Goal: Task Accomplishment & Management: Manage account settings

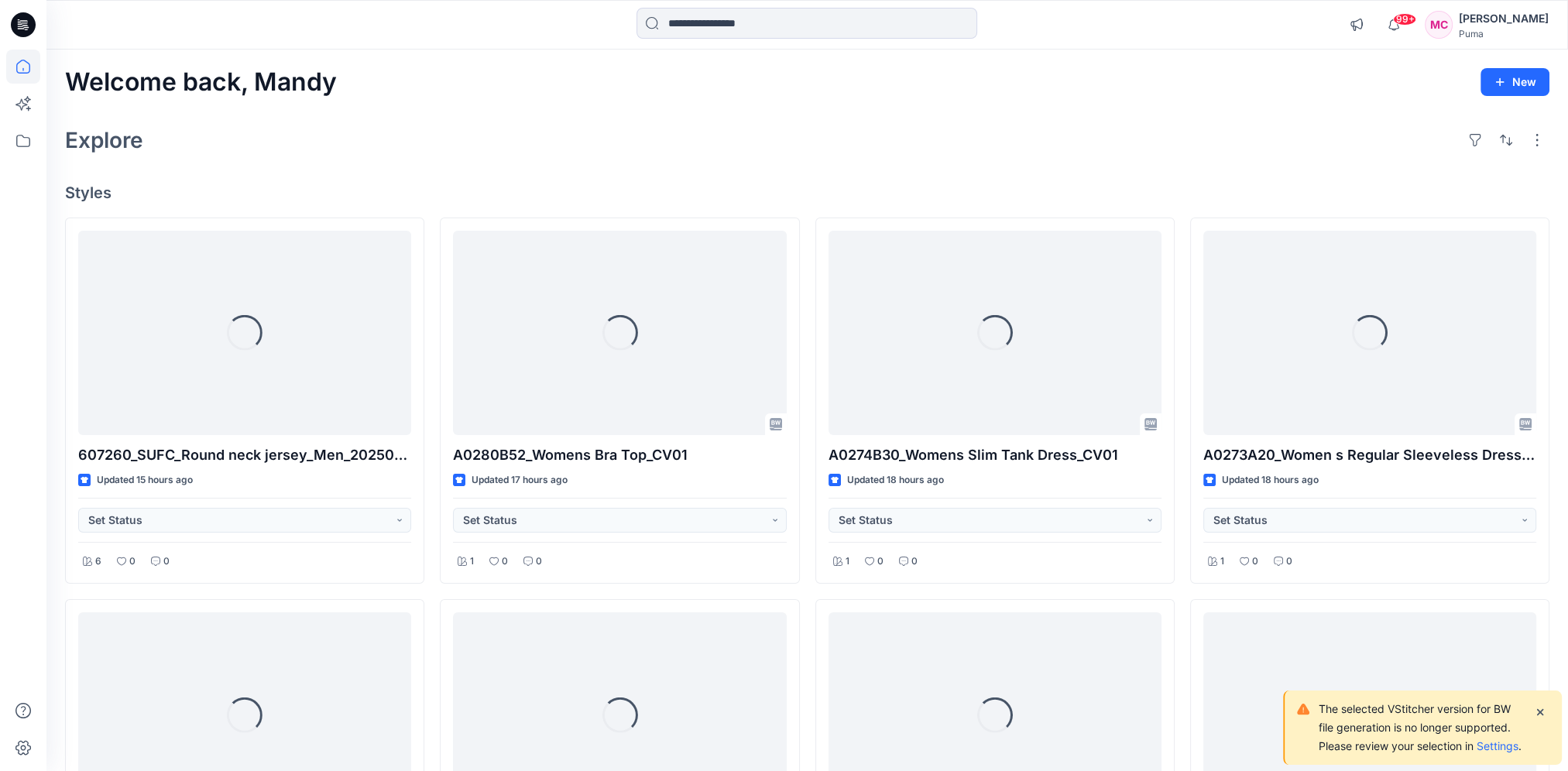
click at [927, 34] on div "Puma" at bounding box center [1503, 34] width 90 height 11
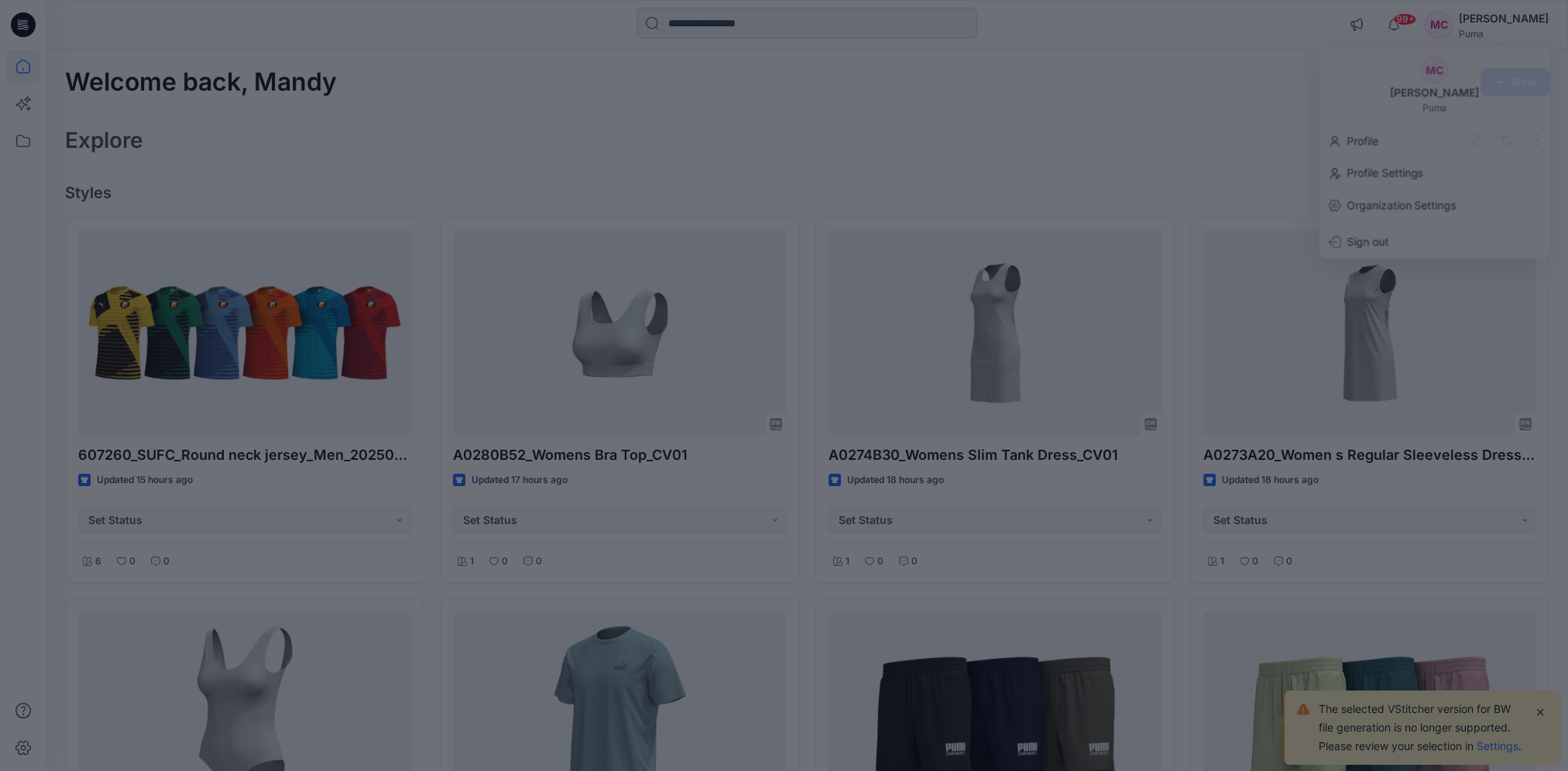
click at [927, 121] on div at bounding box center [784, 385] width 1568 height 771
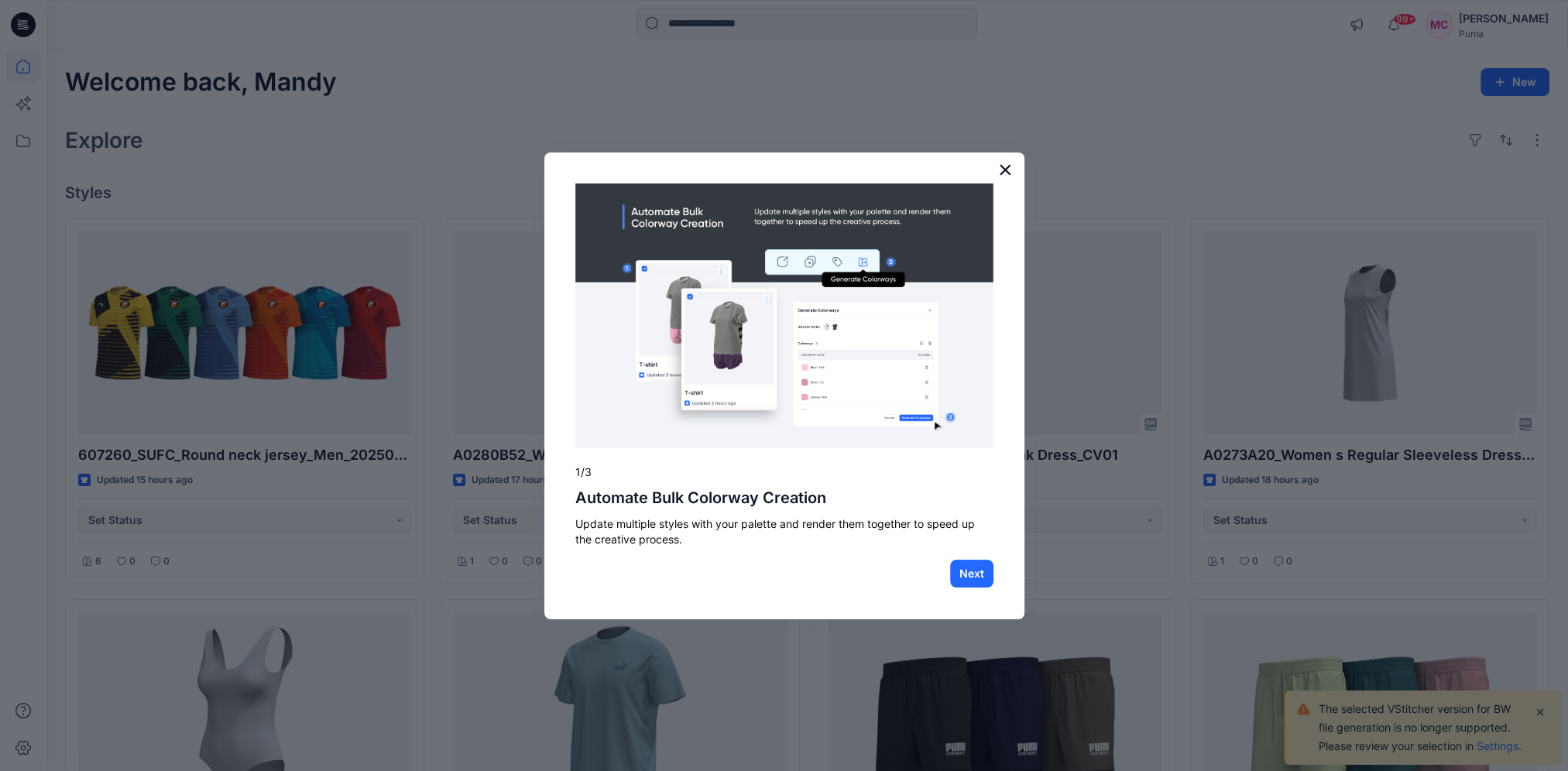
click at [927, 167] on button "×" at bounding box center [1006, 169] width 15 height 24
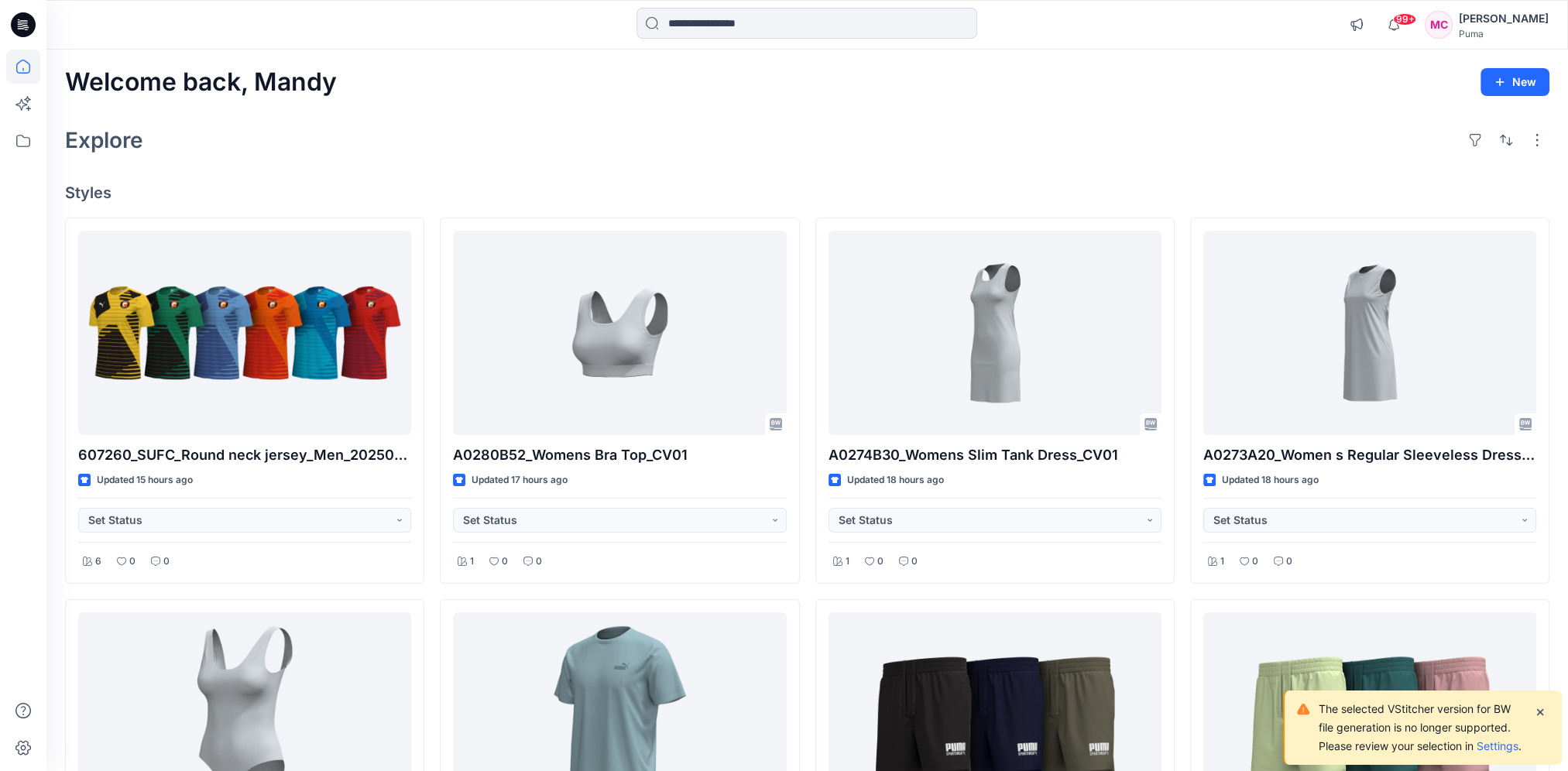
click at [927, 33] on div "Puma" at bounding box center [1503, 34] width 90 height 11
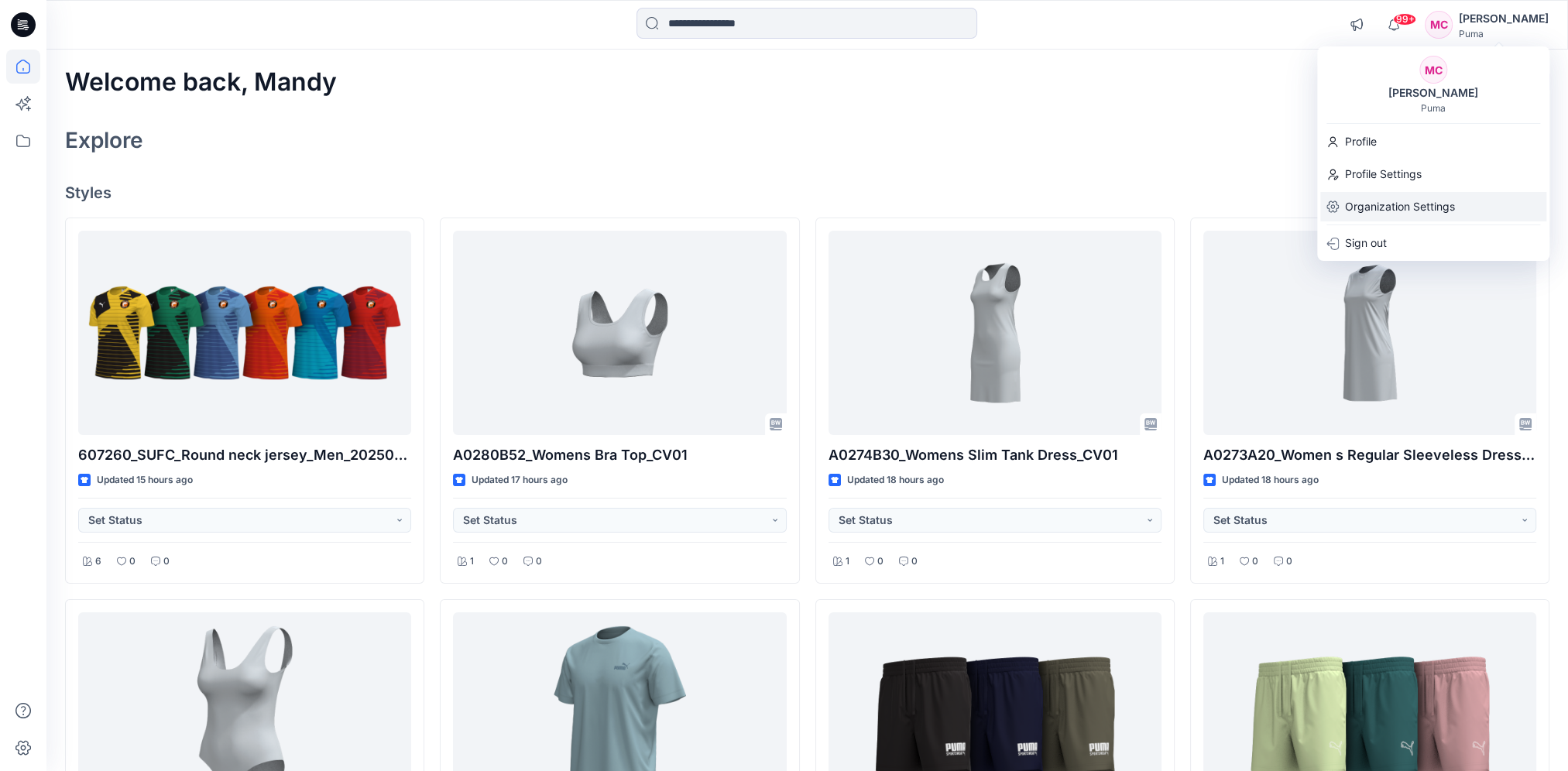
click at [927, 208] on p "Organization Settings" at bounding box center [1399, 206] width 110 height 29
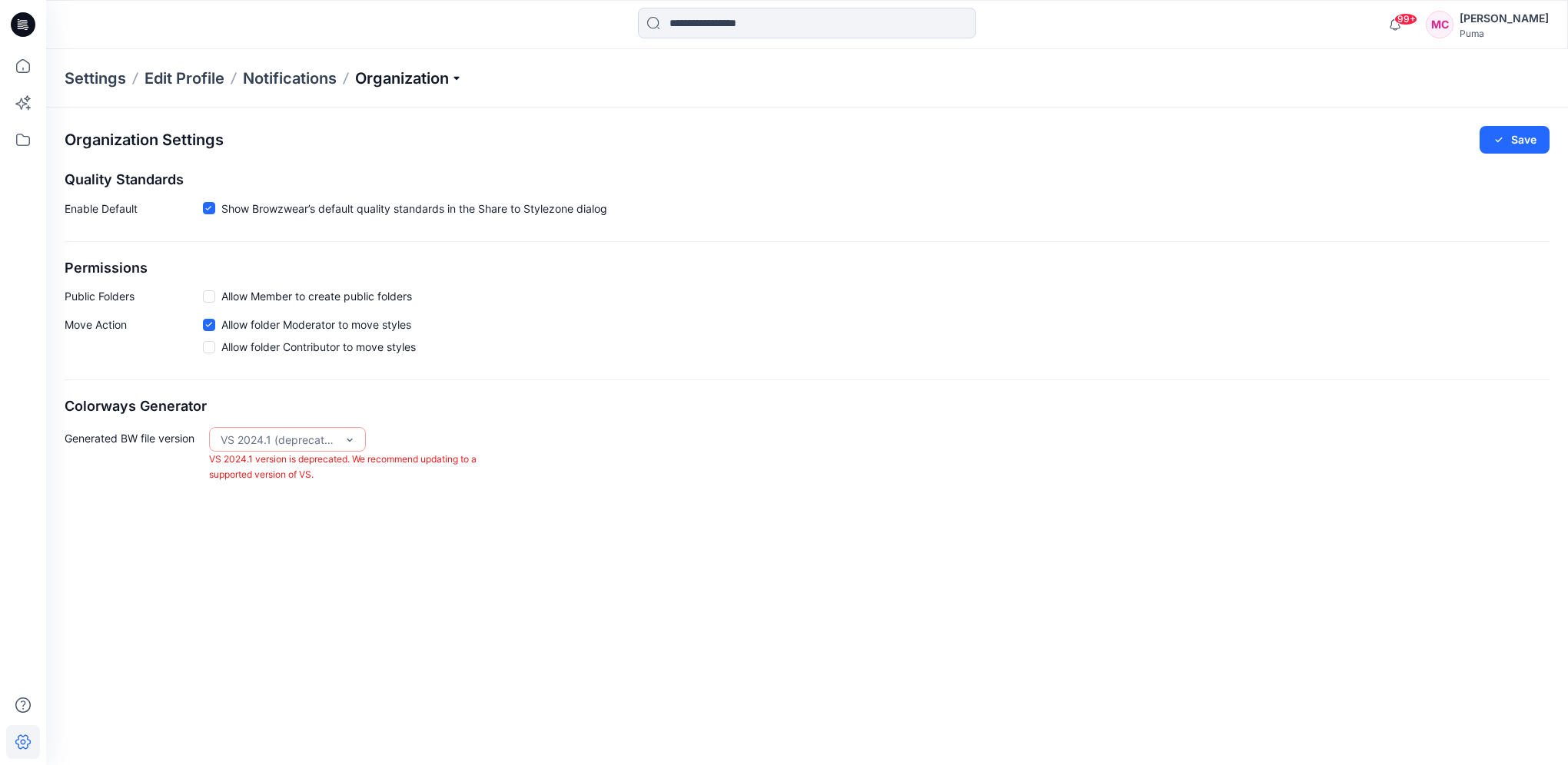
click at [462, 77] on p "Organization" at bounding box center [408, 78] width 107 height 21
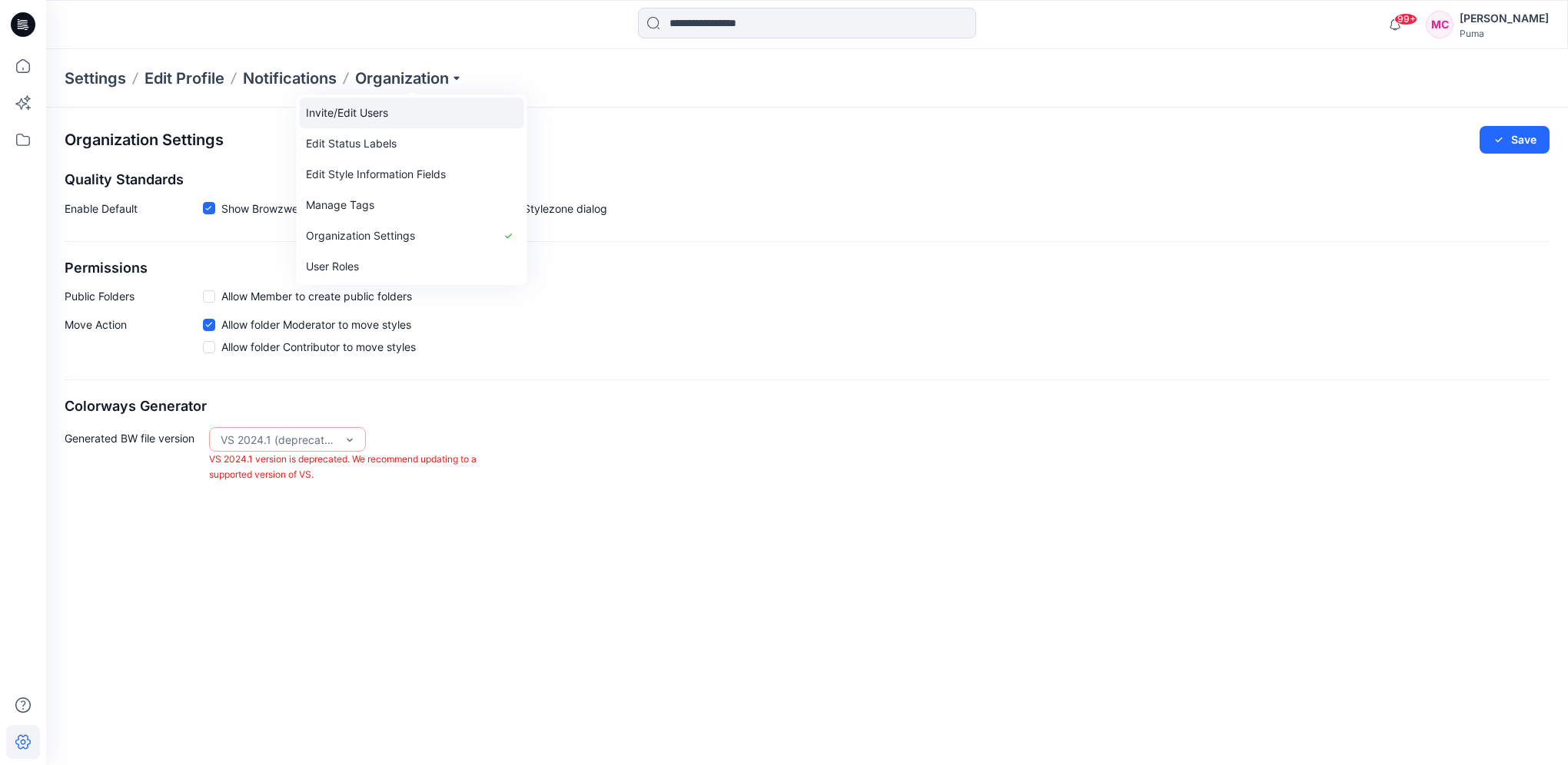
click at [395, 111] on link "Invite/Edit Users" at bounding box center [412, 113] width 225 height 31
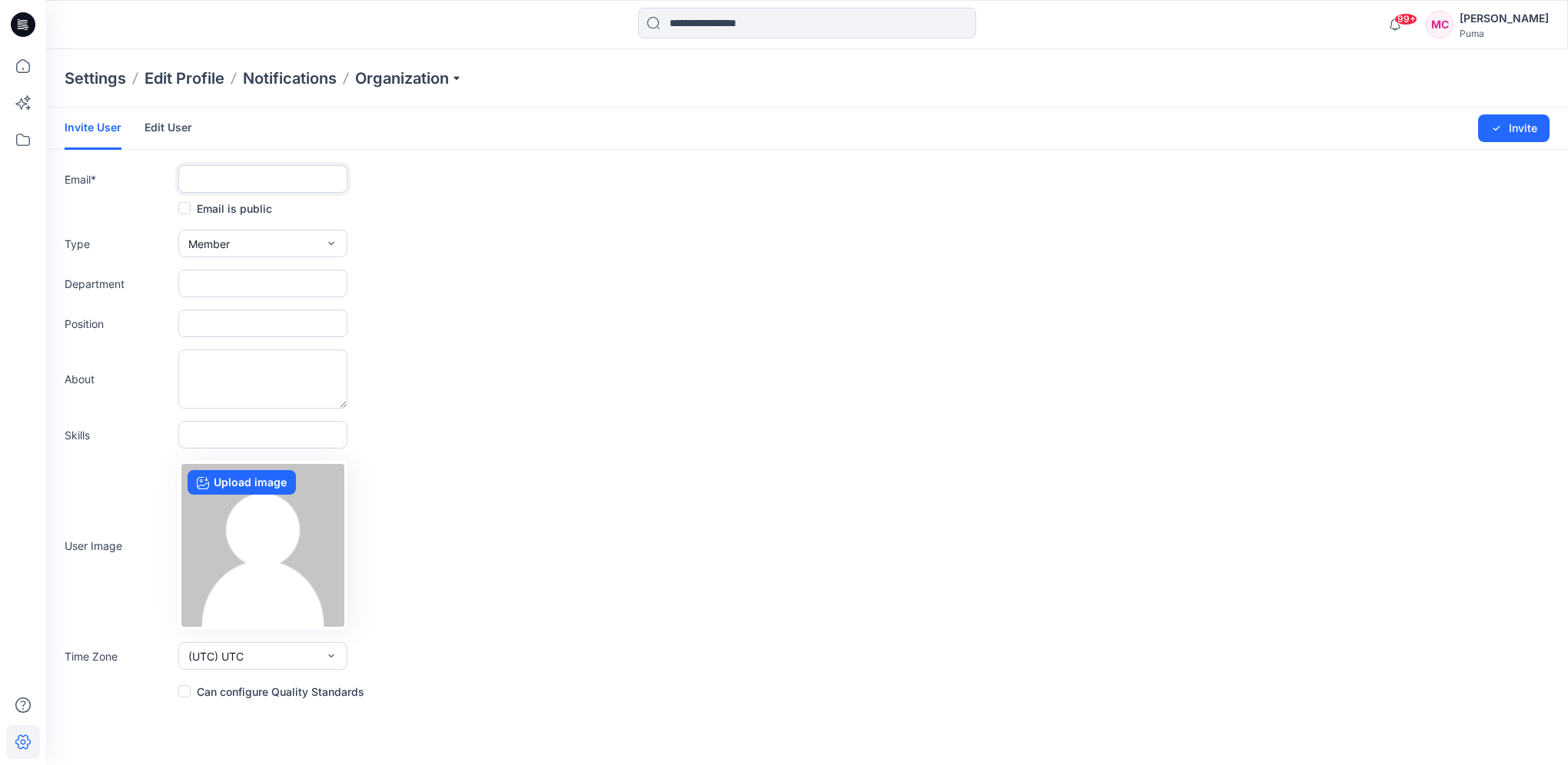
click at [237, 191] on input "text" at bounding box center [262, 179] width 169 height 28
paste input "**********"
type input "**********"
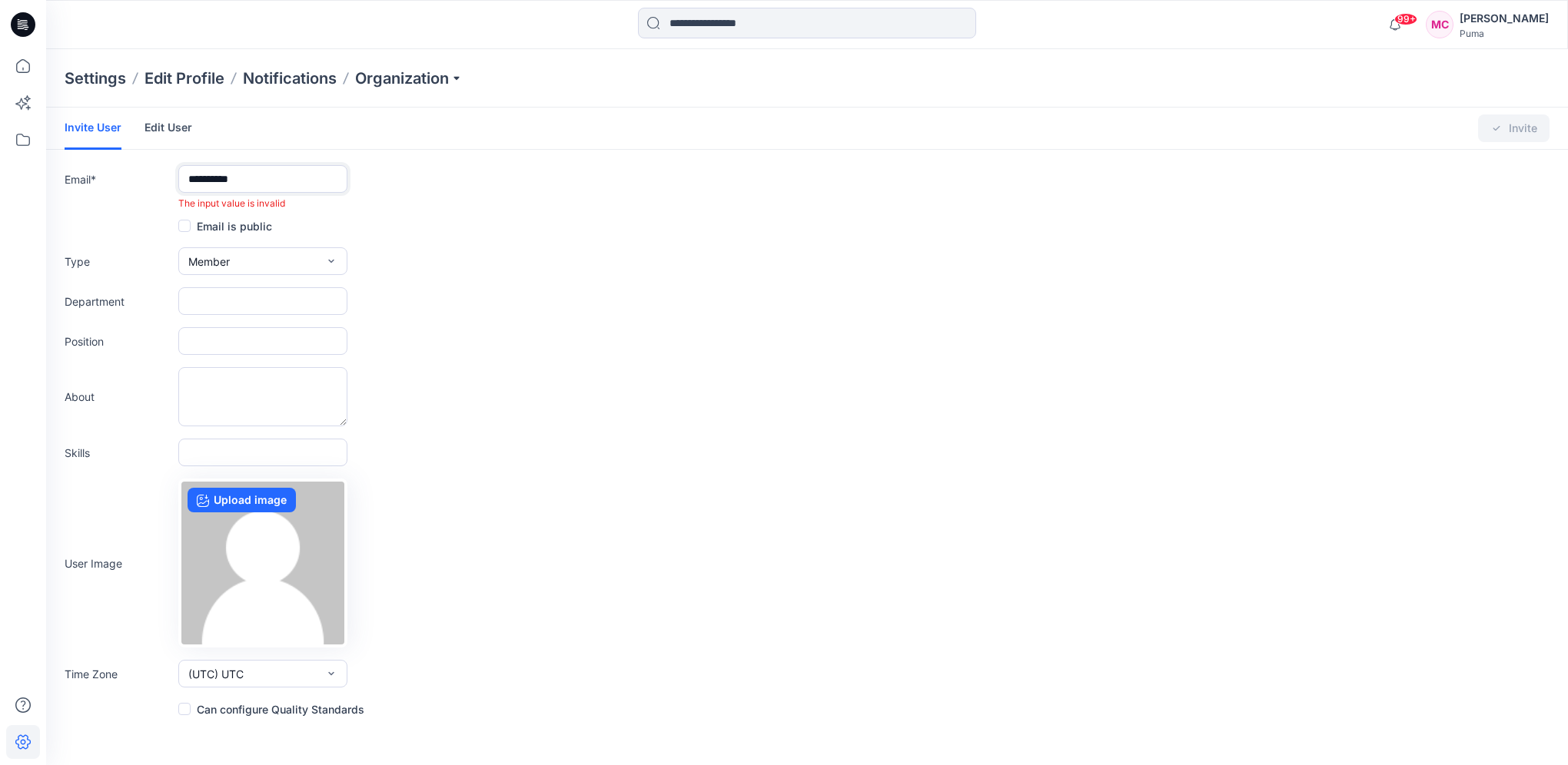
drag, startPoint x: 77, startPoint y: 173, endPoint x: 3, endPoint y: 173, distance: 74.0
click at [0, 168] on html "99+ Notifications Prasanna M shared 607260_SUFC_Round neck jersey_Men_20250811 …" at bounding box center [784, 382] width 1568 height 765
click at [166, 133] on link "Edit User" at bounding box center [168, 127] width 48 height 40
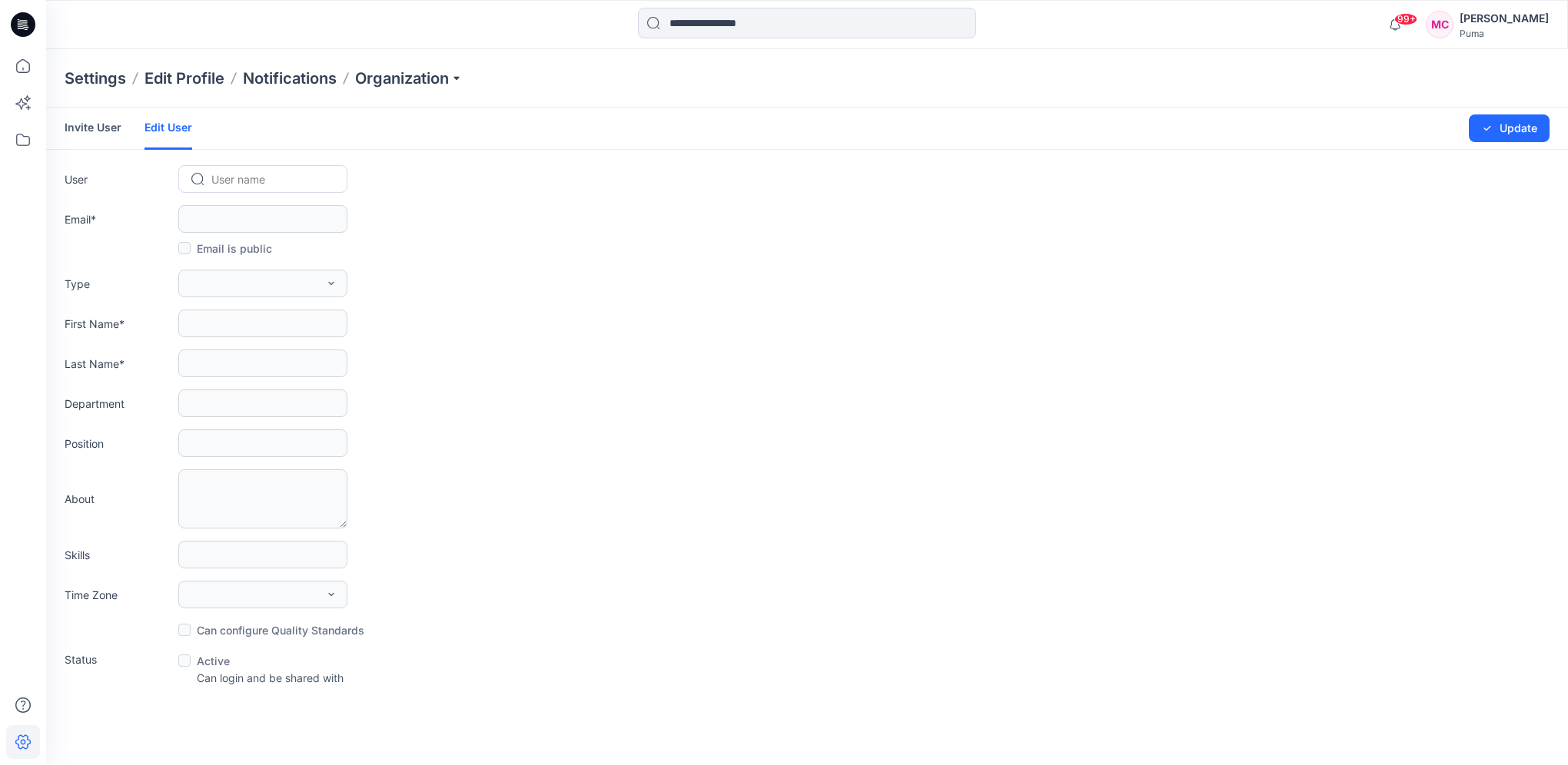
click at [265, 170] on div at bounding box center [272, 179] width 121 height 20
click at [265, 177] on div at bounding box center [272, 179] width 121 height 20
paste input "**********"
type input "**********"
click at [404, 267] on form "Invite User Edit User Changes Saved Update User User name Email * Email is publ…" at bounding box center [806, 396] width 1521 height 579
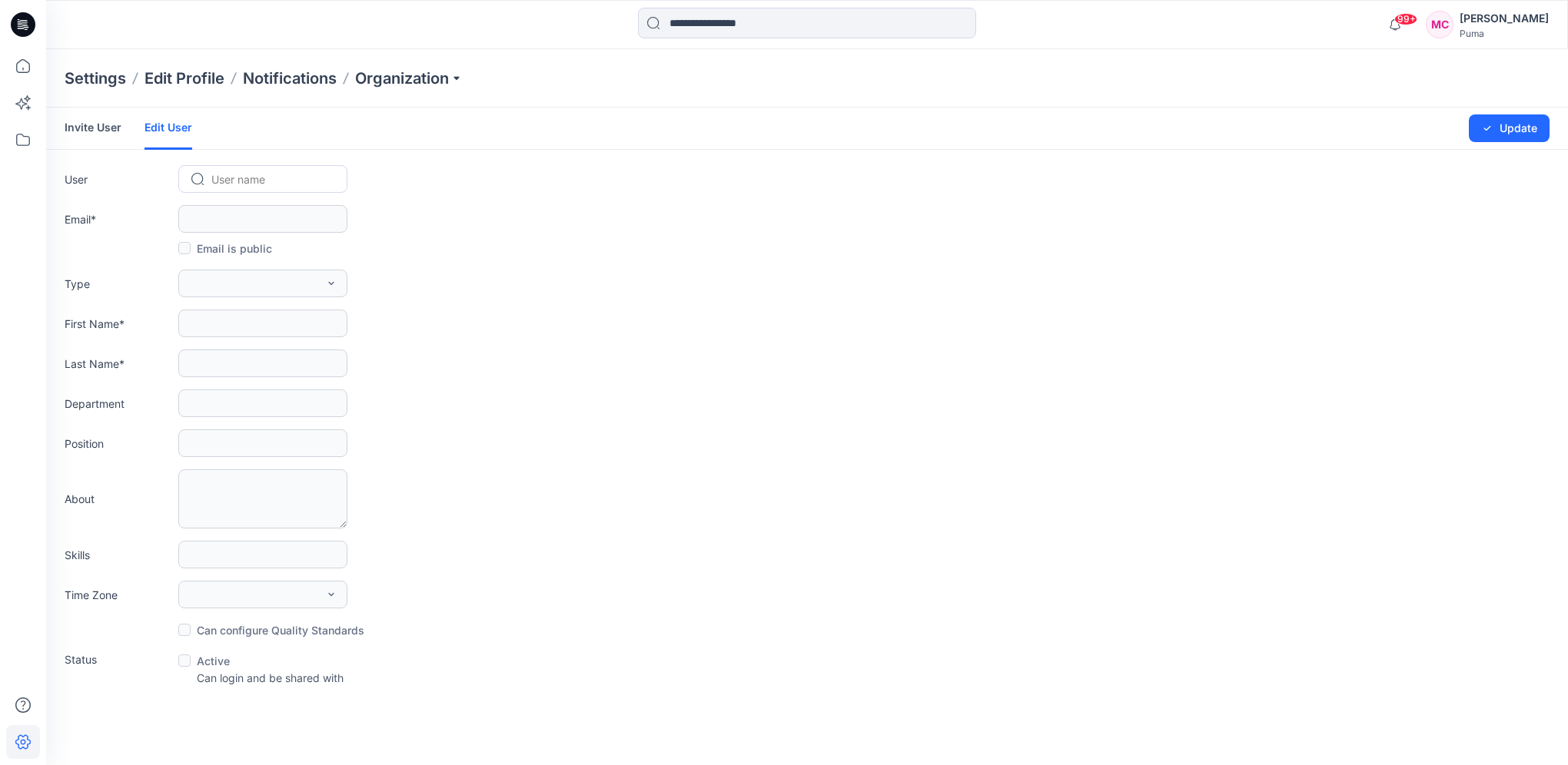
click at [99, 125] on link "Invite User" at bounding box center [92, 127] width 57 height 40
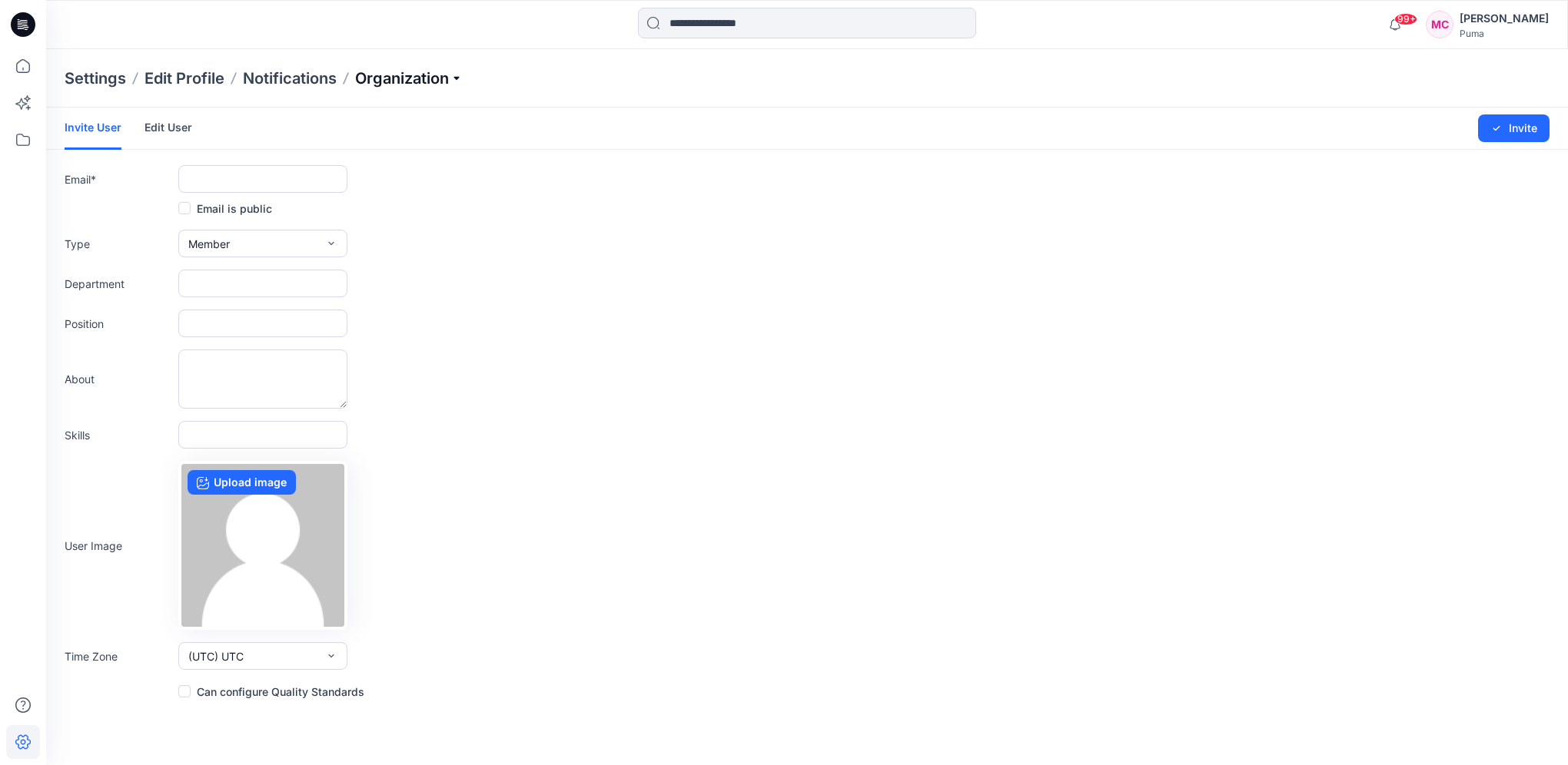
click at [445, 78] on p "Organization" at bounding box center [408, 78] width 107 height 21
click at [378, 262] on link "User Roles" at bounding box center [412, 266] width 225 height 31
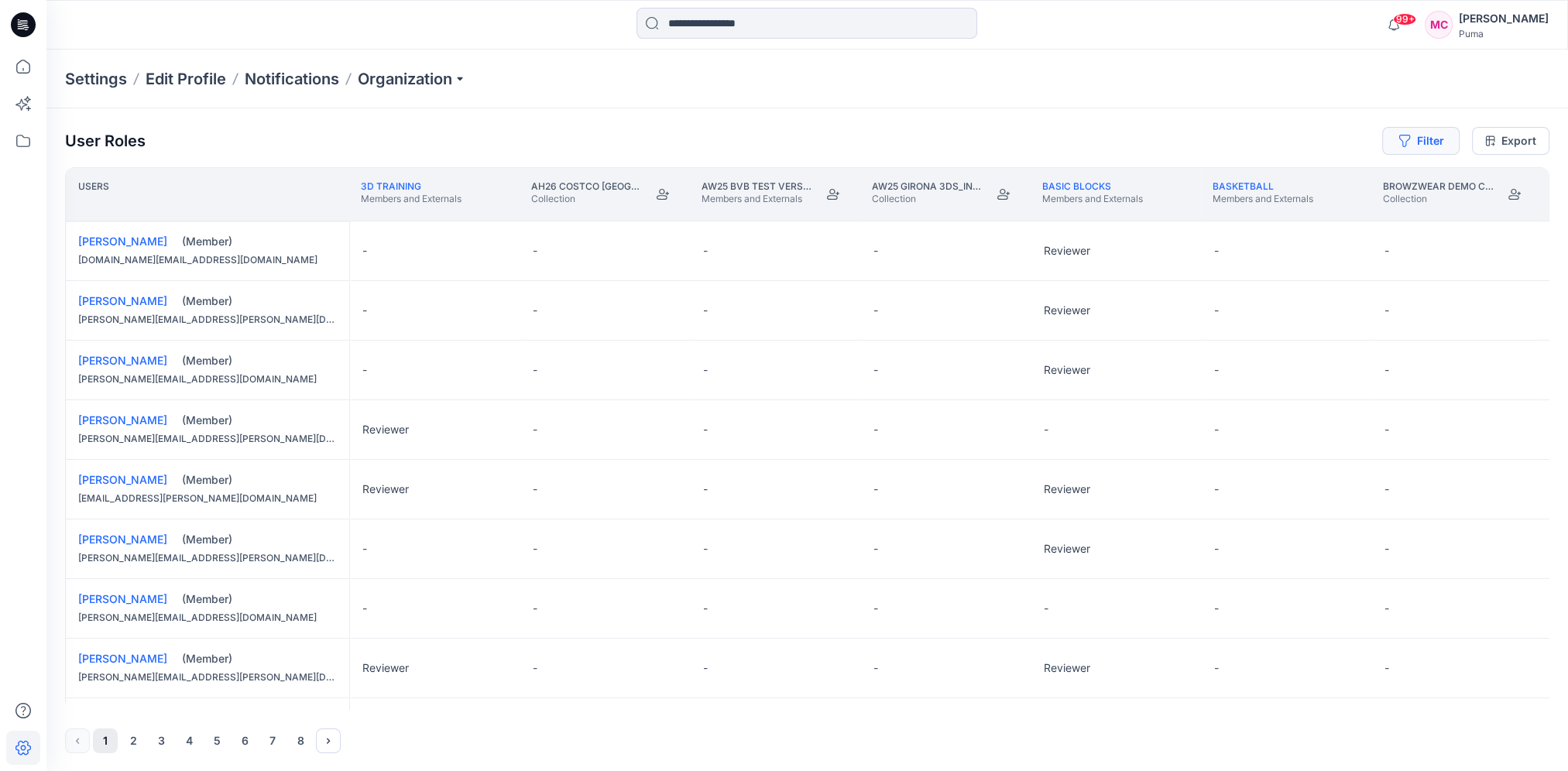
click at [927, 134] on button "Filter" at bounding box center [1421, 141] width 77 height 28
click at [927, 178] on div at bounding box center [1185, 182] width 160 height 20
click at [927, 183] on div at bounding box center [1365, 182] width 160 height 20
paste input "**********"
type input "**********"
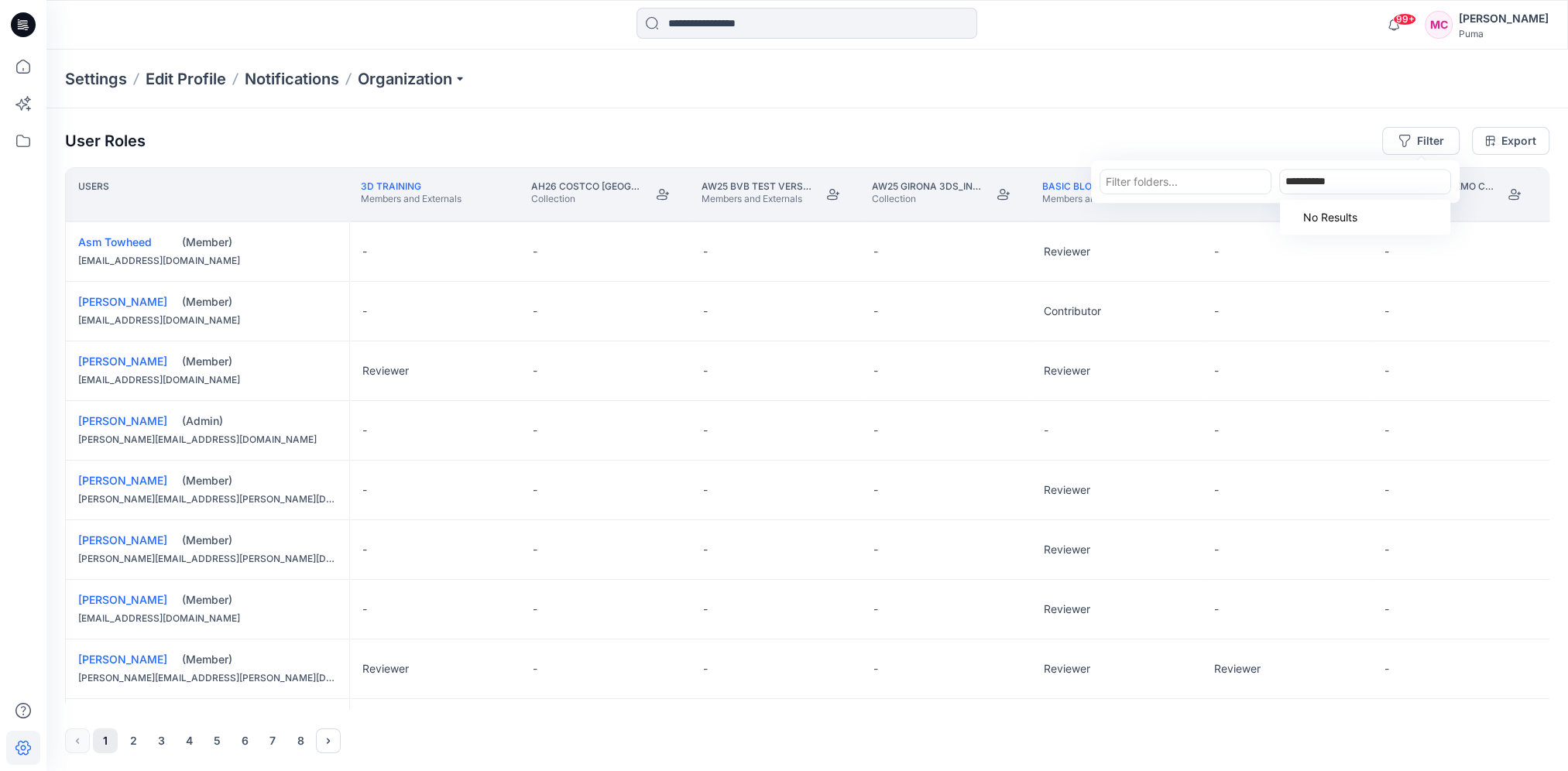
scroll to position [1019, 0]
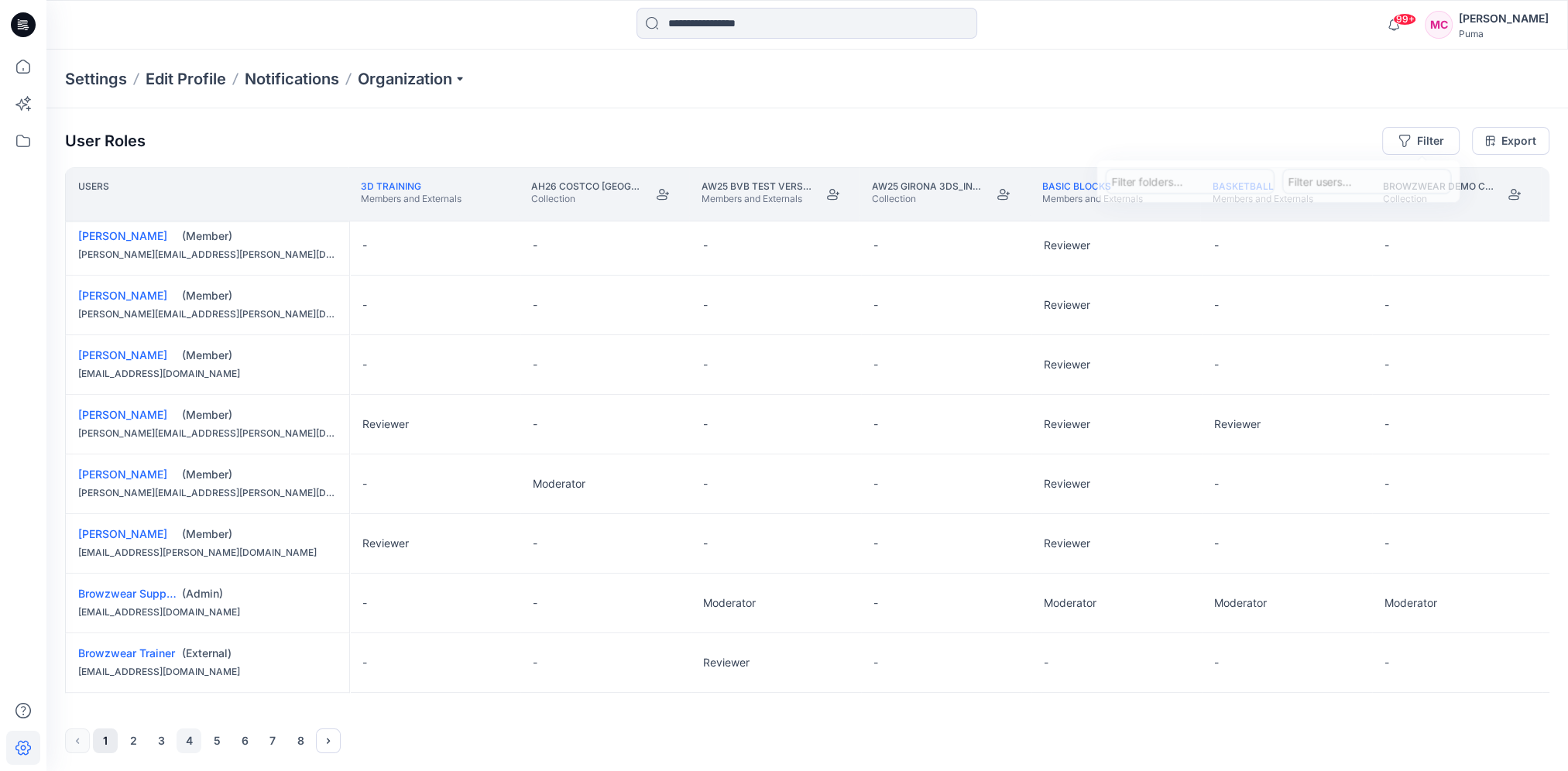
click at [191, 698] on button "4" at bounding box center [189, 741] width 24 height 24
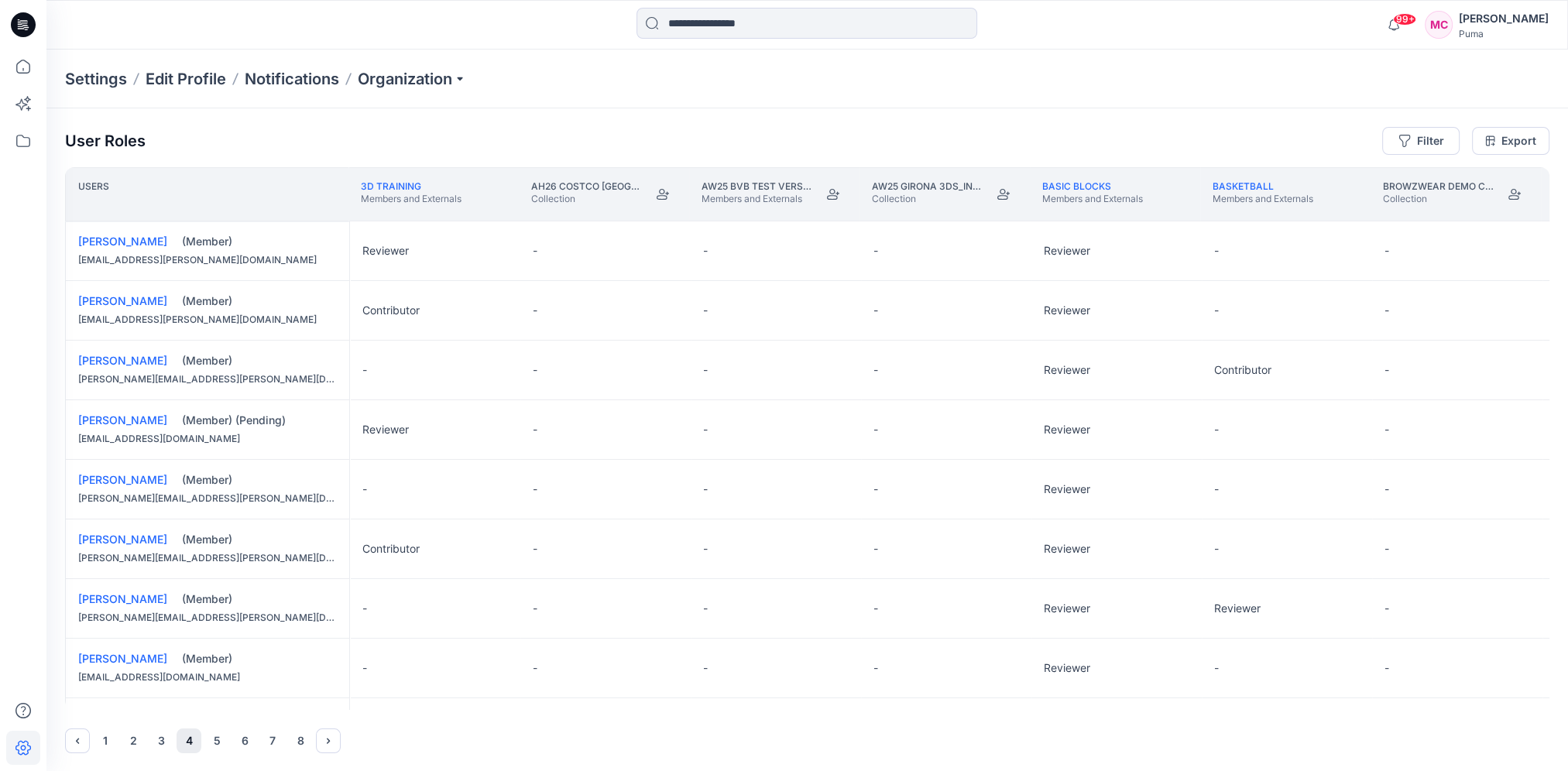
click at [254, 698] on button "6" at bounding box center [244, 741] width 24 height 24
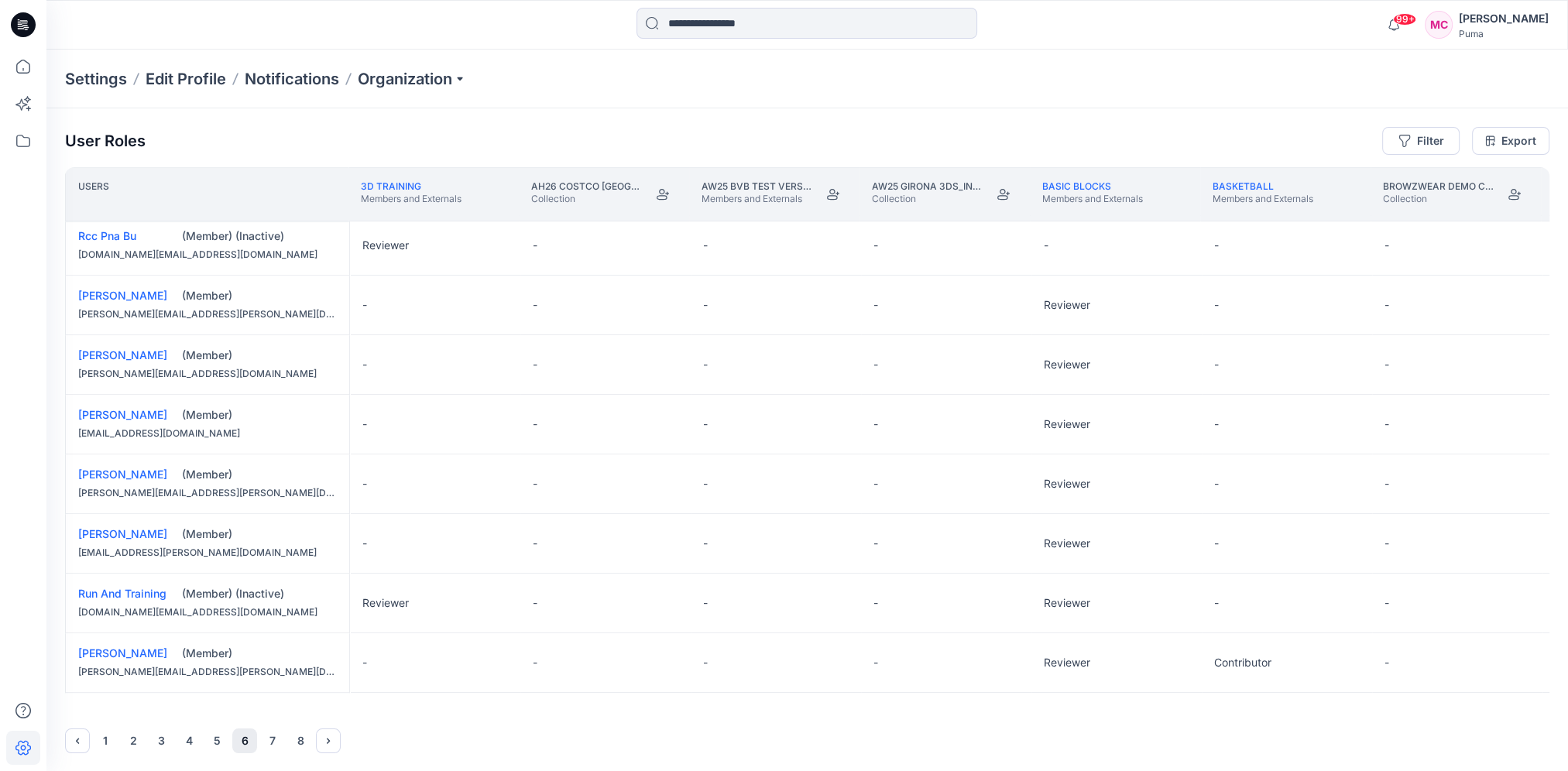
click at [269, 698] on button "7" at bounding box center [272, 741] width 24 height 24
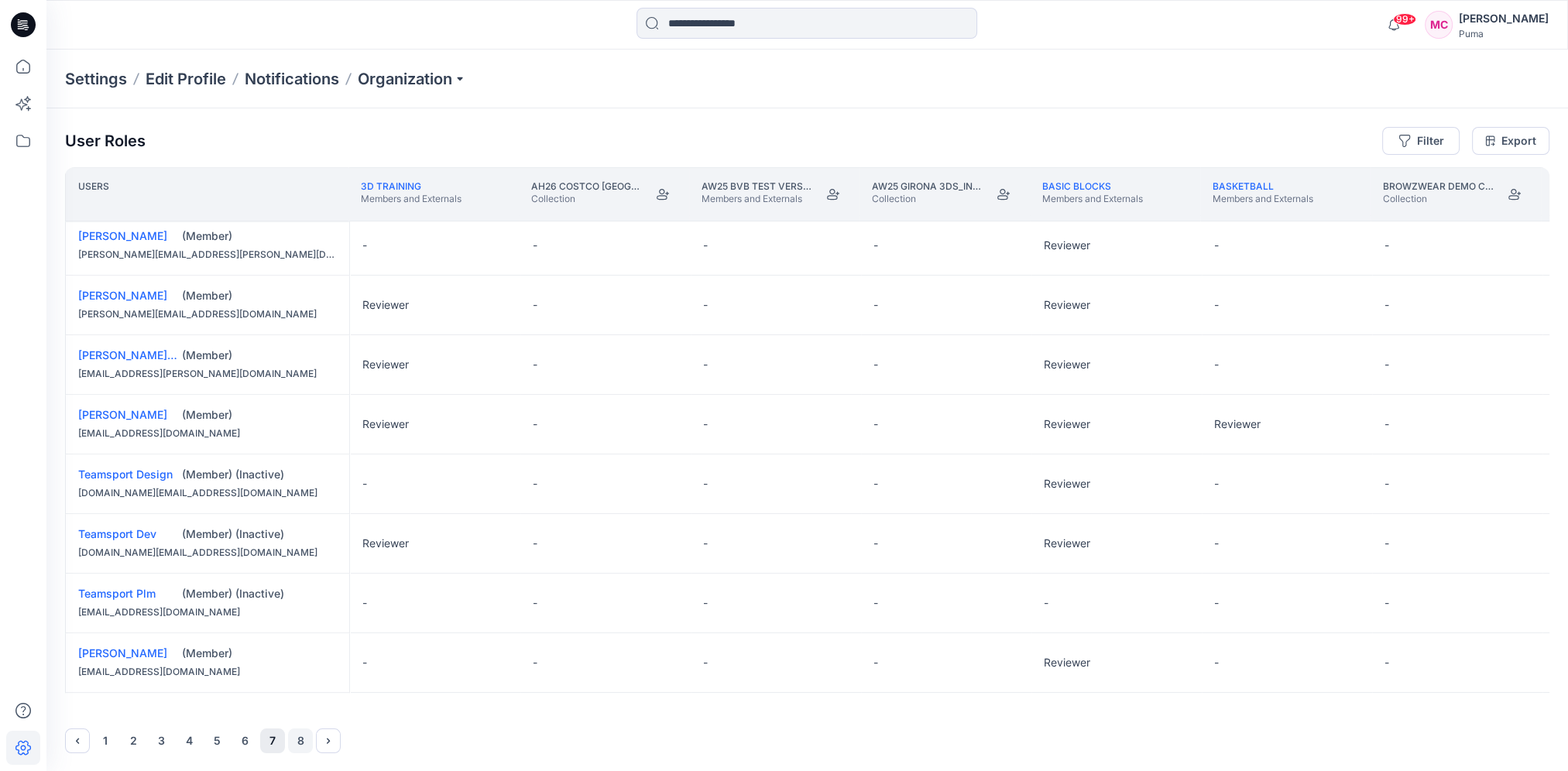
click at [292, 698] on button "8" at bounding box center [300, 741] width 24 height 24
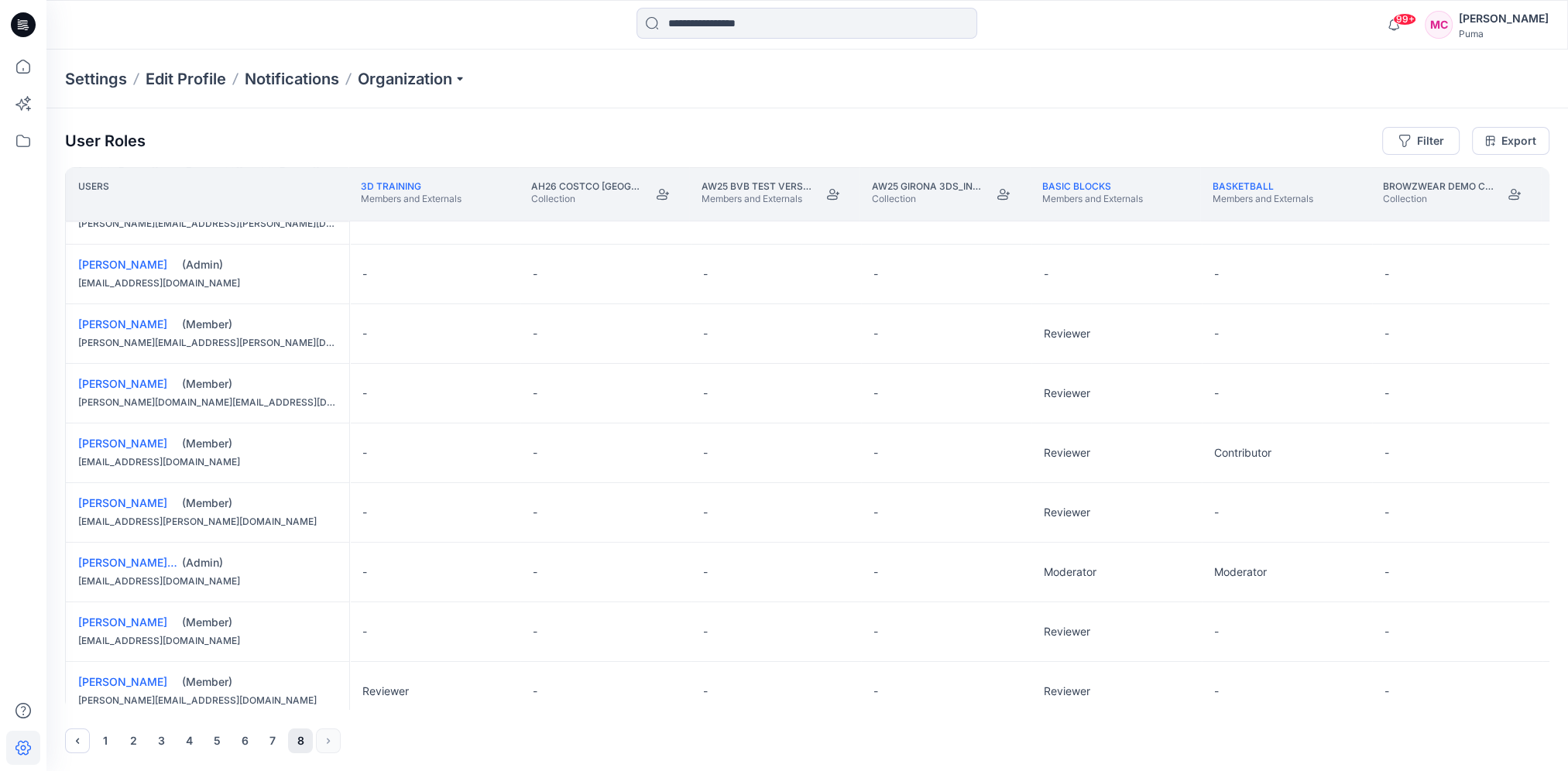
scroll to position [387, 0]
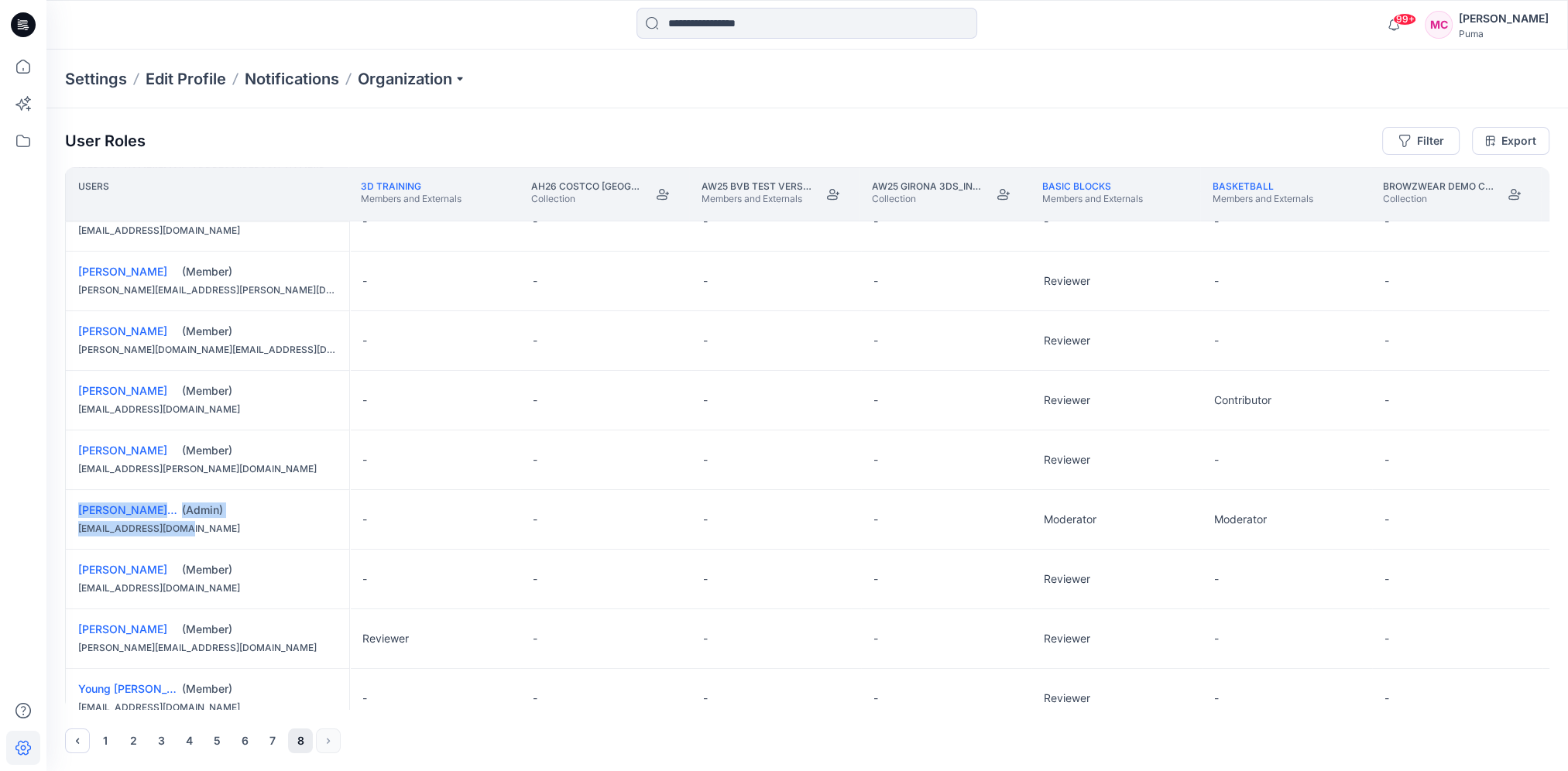
drag, startPoint x: 236, startPoint y: 534, endPoint x: 69, endPoint y: 505, distance: 169.5
click at [69, 505] on div "Yael Waitz Ashkenazi (Admin) yael.w@browzwear.com" at bounding box center [208, 519] width 284 height 59
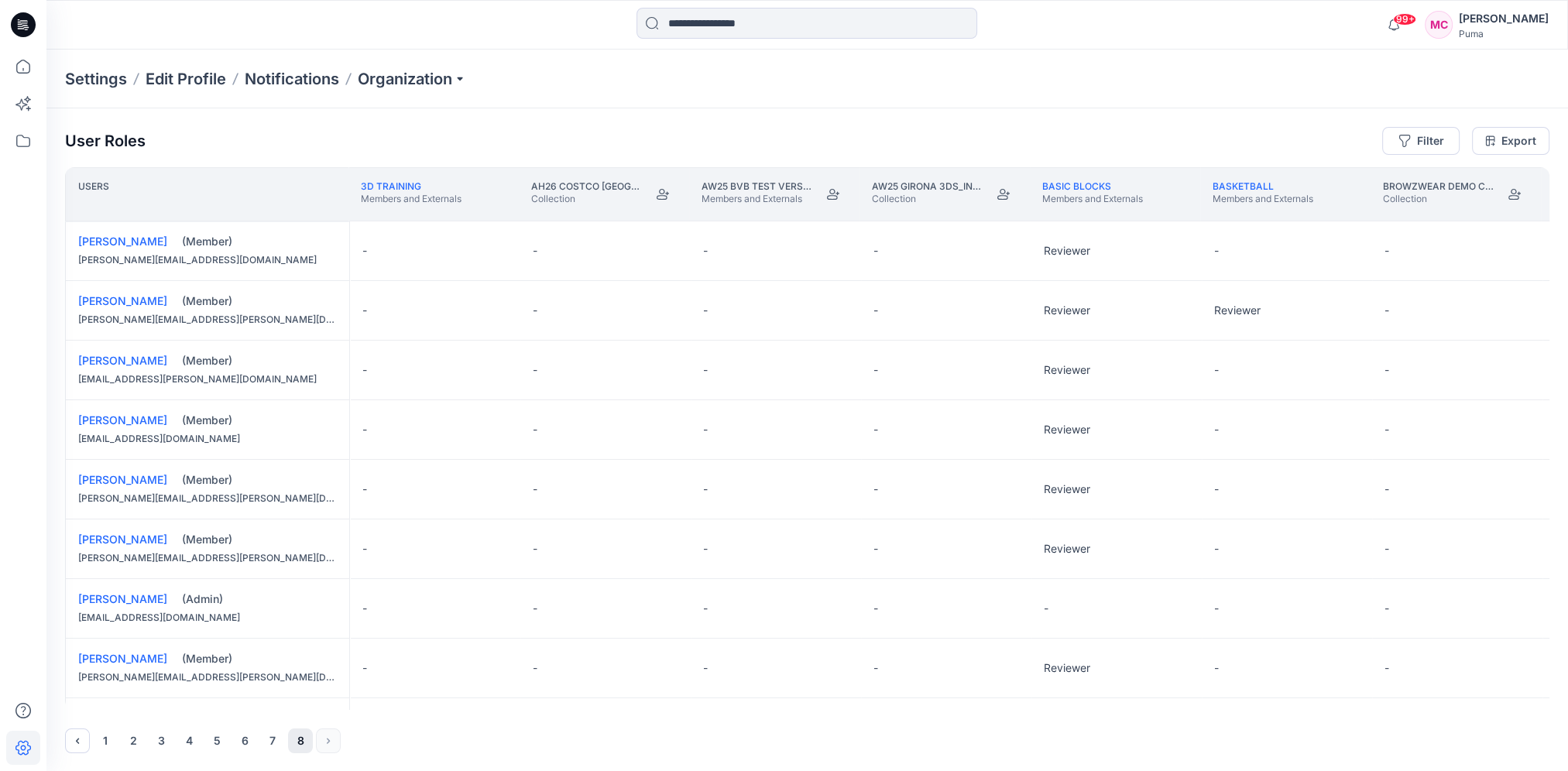
scroll to position [0, 0]
click at [103, 698] on button "1" at bounding box center [105, 741] width 24 height 24
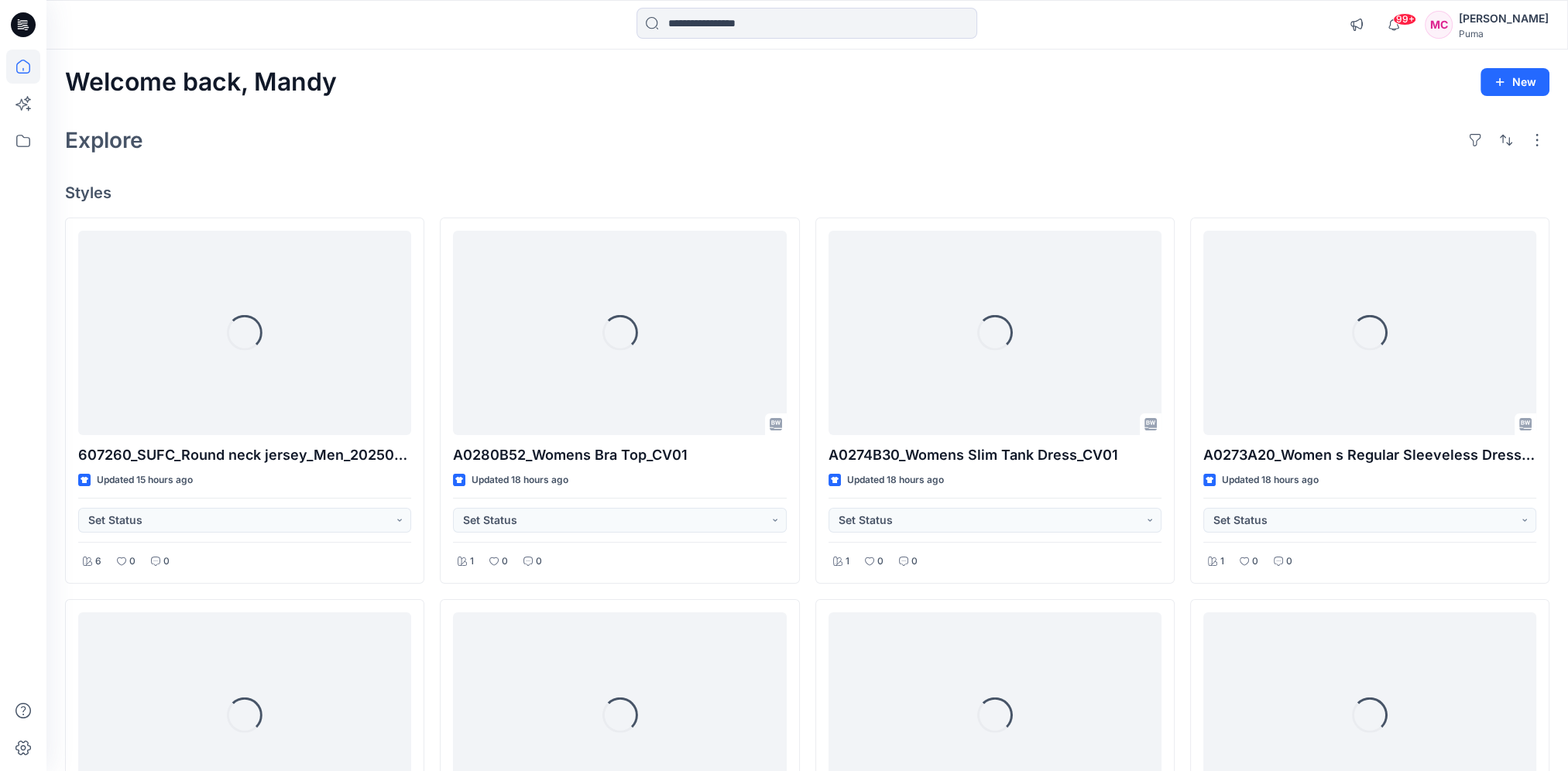
click at [1483, 34] on div "Puma" at bounding box center [1503, 34] width 90 height 11
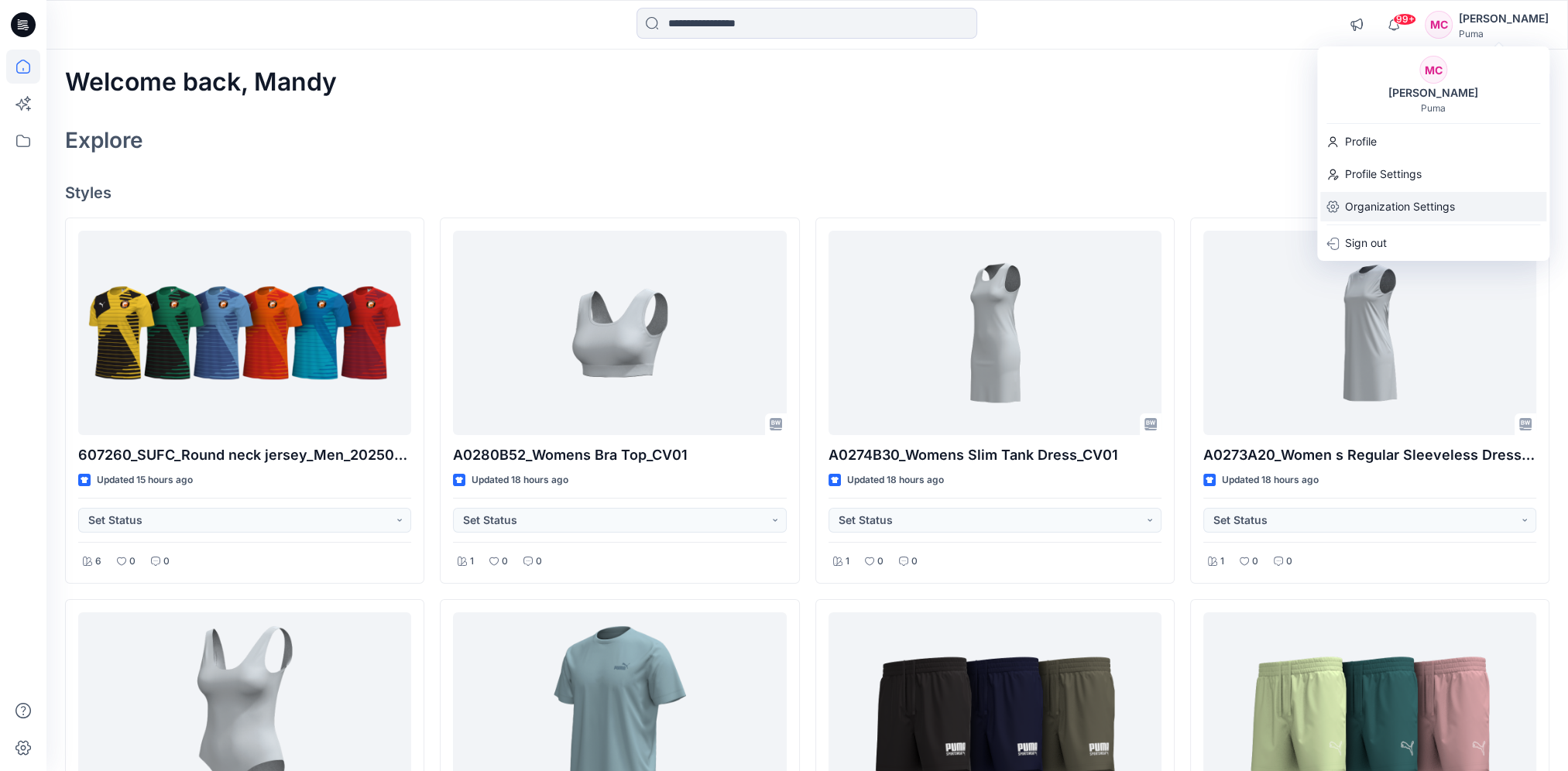
click at [1411, 208] on p "Organization Settings" at bounding box center [1399, 206] width 110 height 29
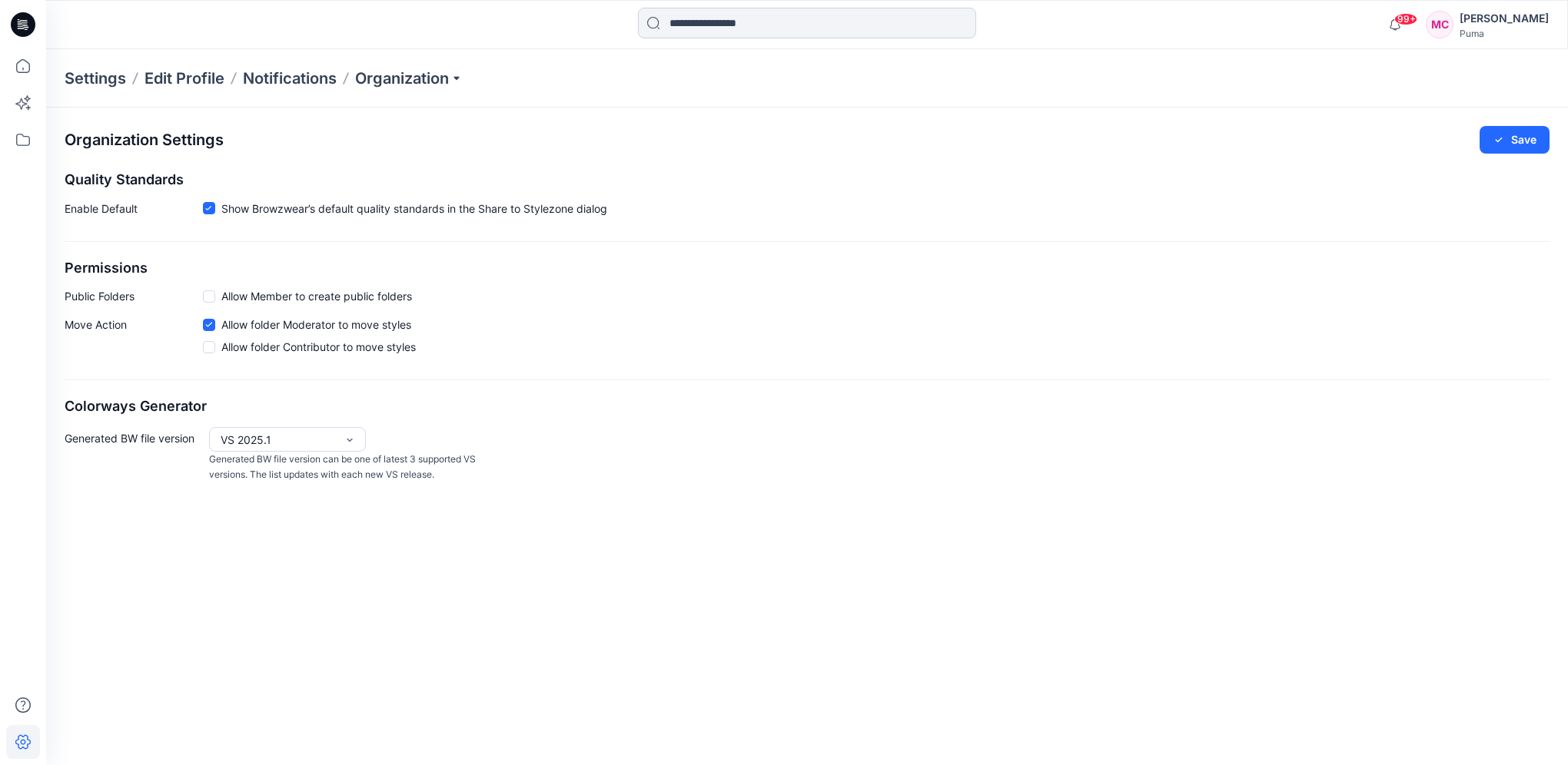
click at [712, 28] on input at bounding box center [806, 22] width 338 height 31
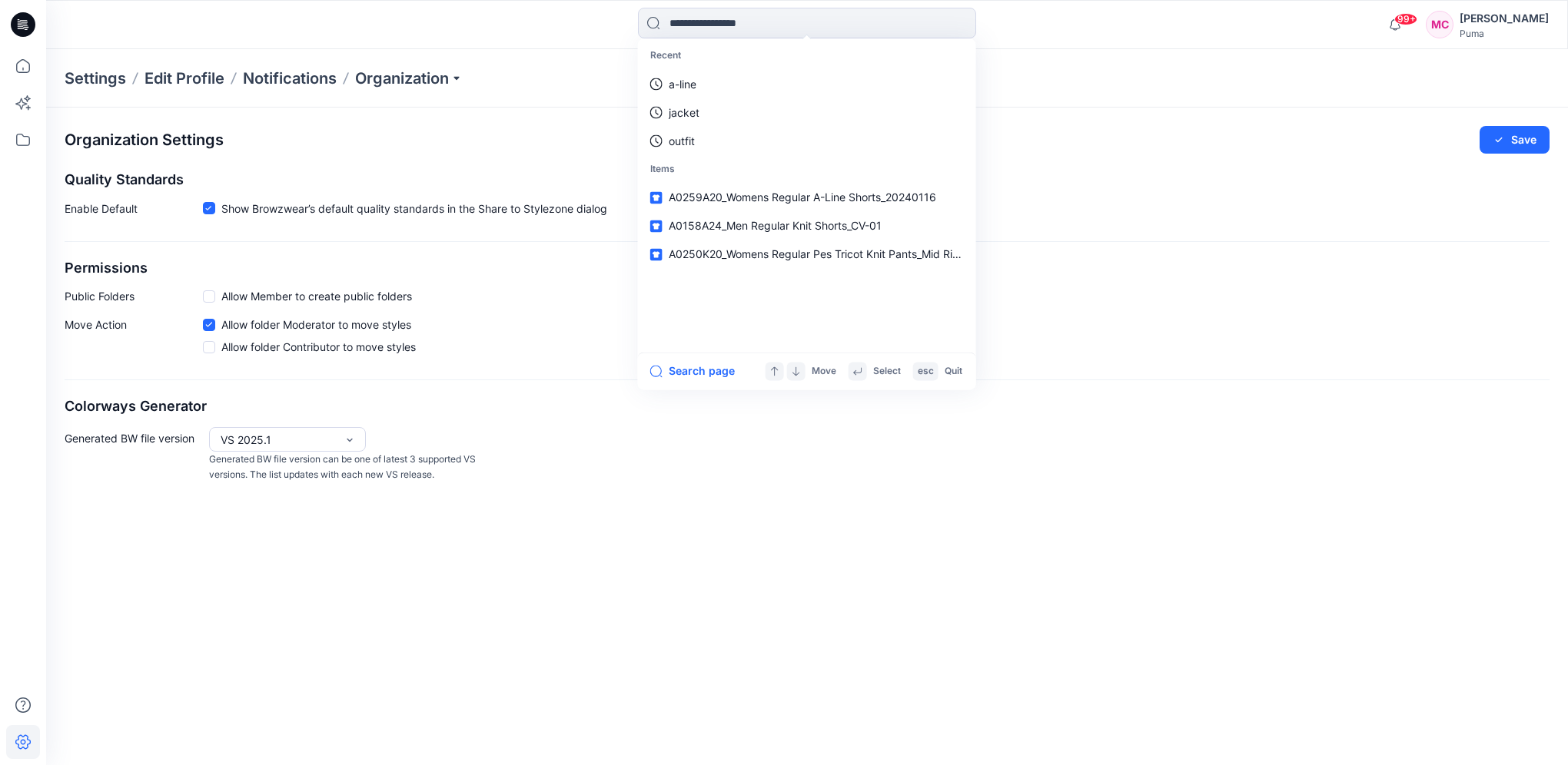
click at [481, 147] on div "Organization Settings Save" at bounding box center [806, 140] width 1485 height 28
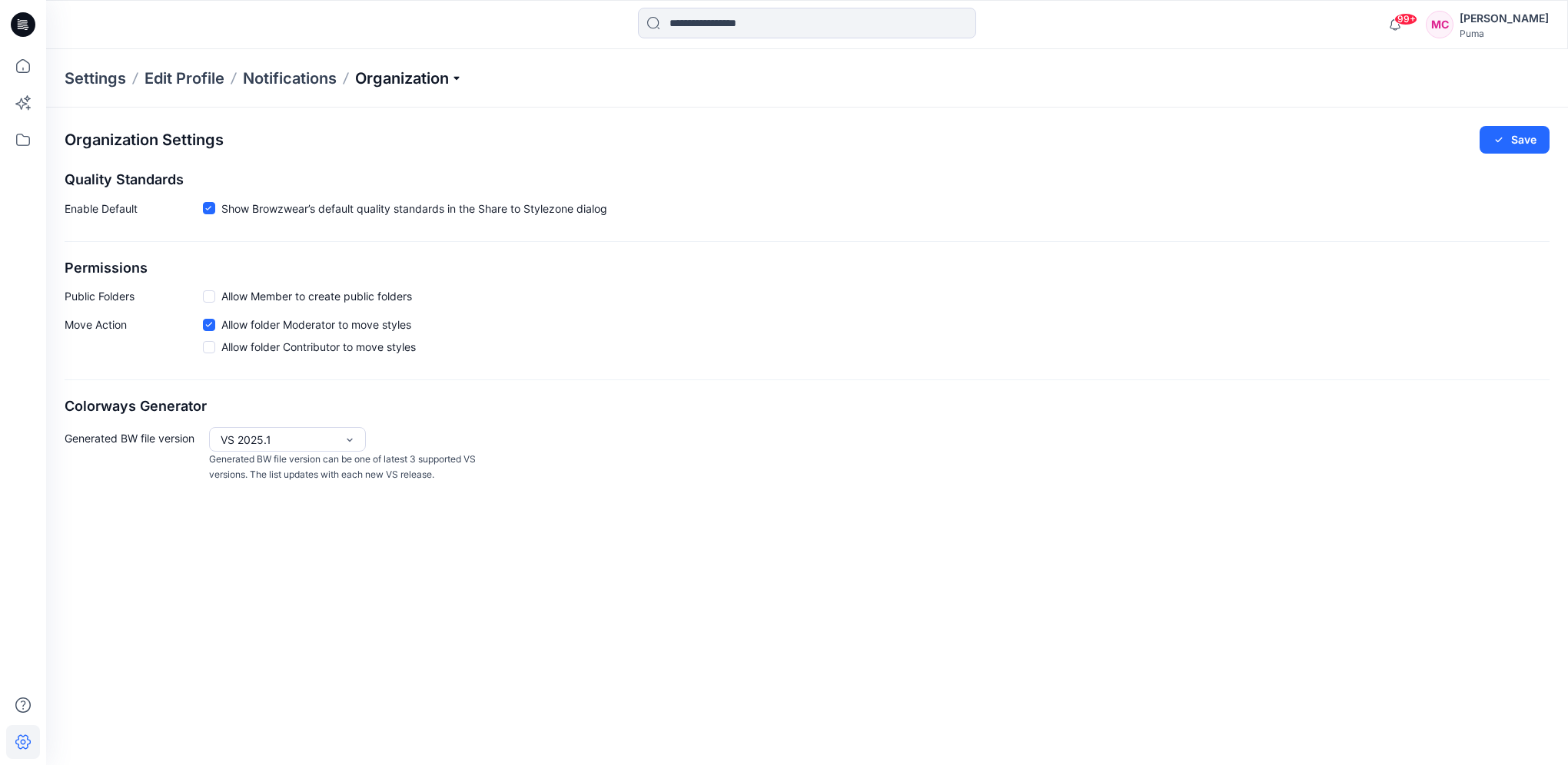
click at [431, 81] on p "Organization" at bounding box center [408, 78] width 107 height 21
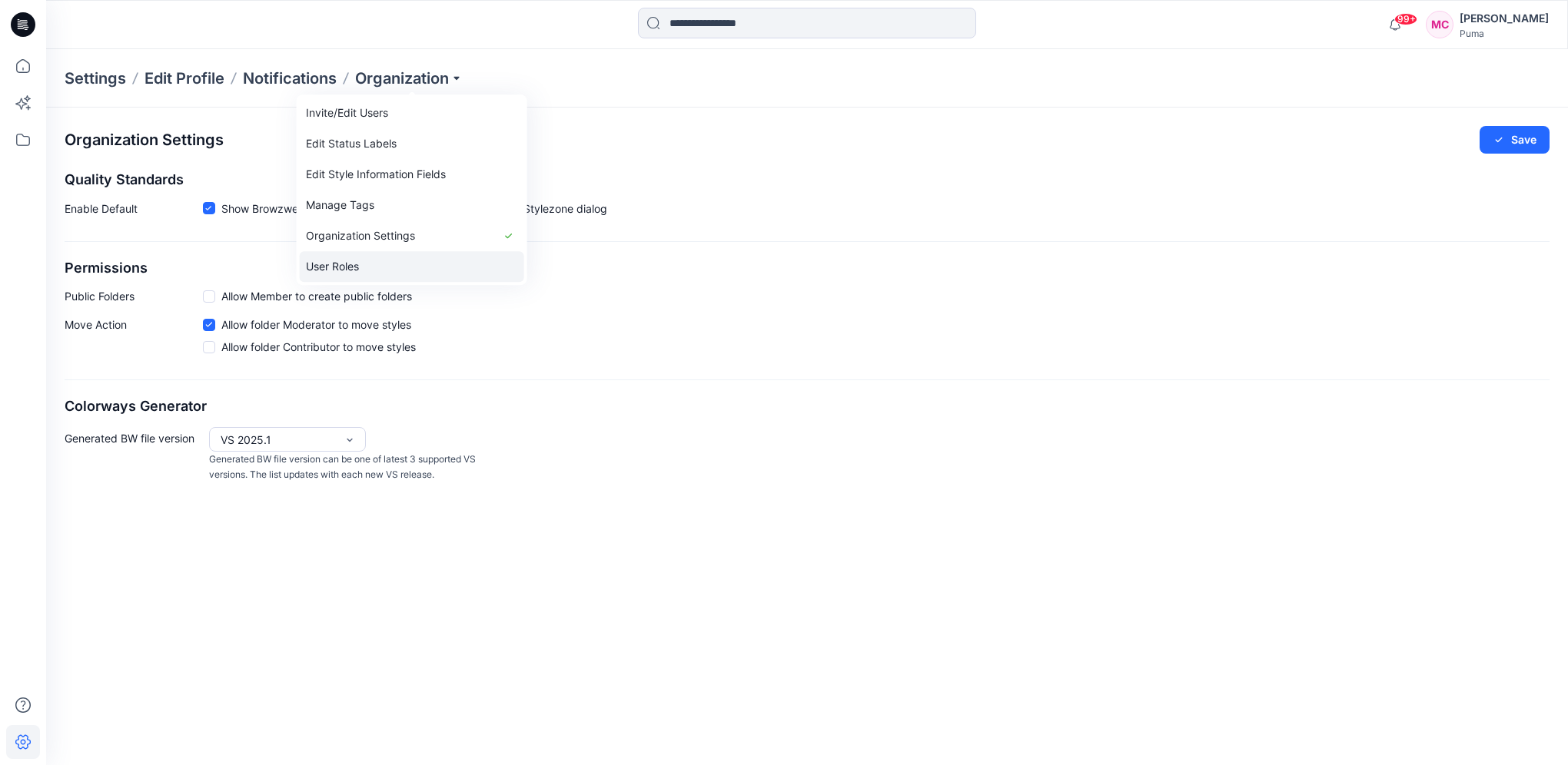
click at [374, 256] on link "User Roles" at bounding box center [412, 266] width 225 height 31
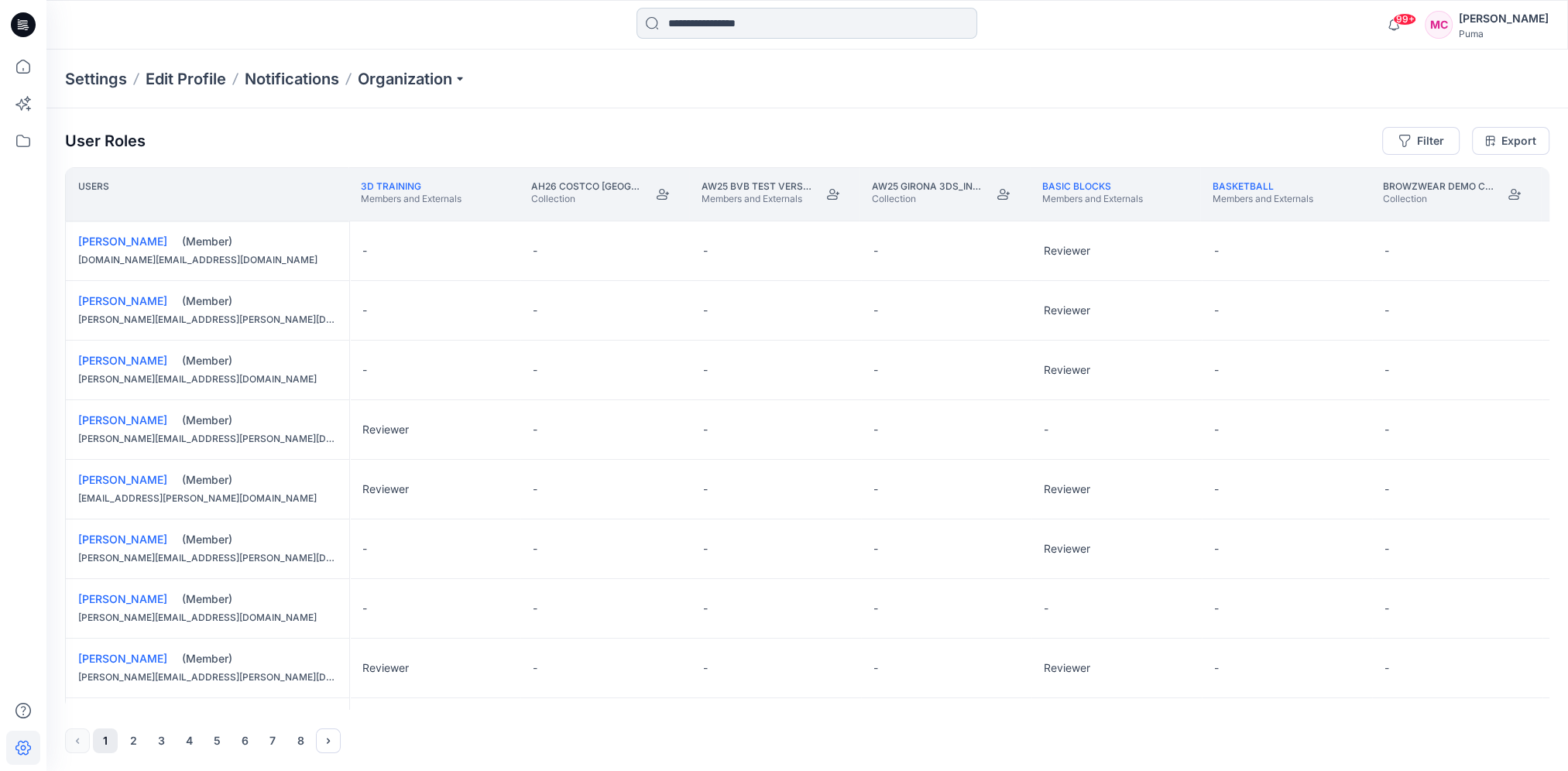
click at [774, 31] on input at bounding box center [807, 23] width 341 height 31
click at [563, 121] on div "User Roles Filter Export Users 3D Training Members and Externals AH26 Costco US…" at bounding box center [807, 439] width 1521 height 664
click at [1452, 143] on button "Filter" at bounding box center [1421, 141] width 77 height 28
click at [1344, 179] on div at bounding box center [1365, 182] width 160 height 20
type input "*****"
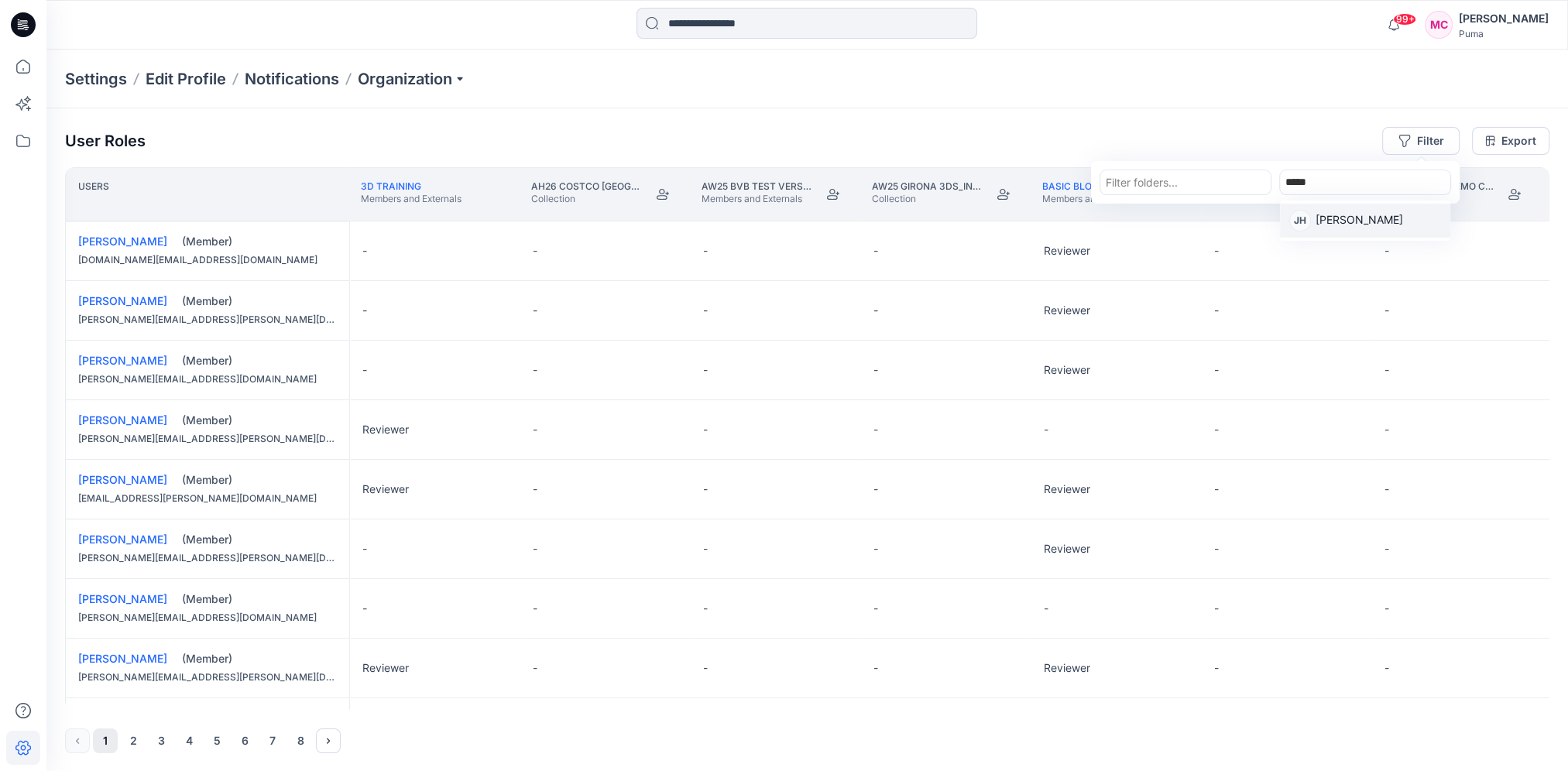
click at [1315, 214] on div "[PERSON_NAME] [PERSON_NAME]" at bounding box center [1365, 220] width 152 height 22
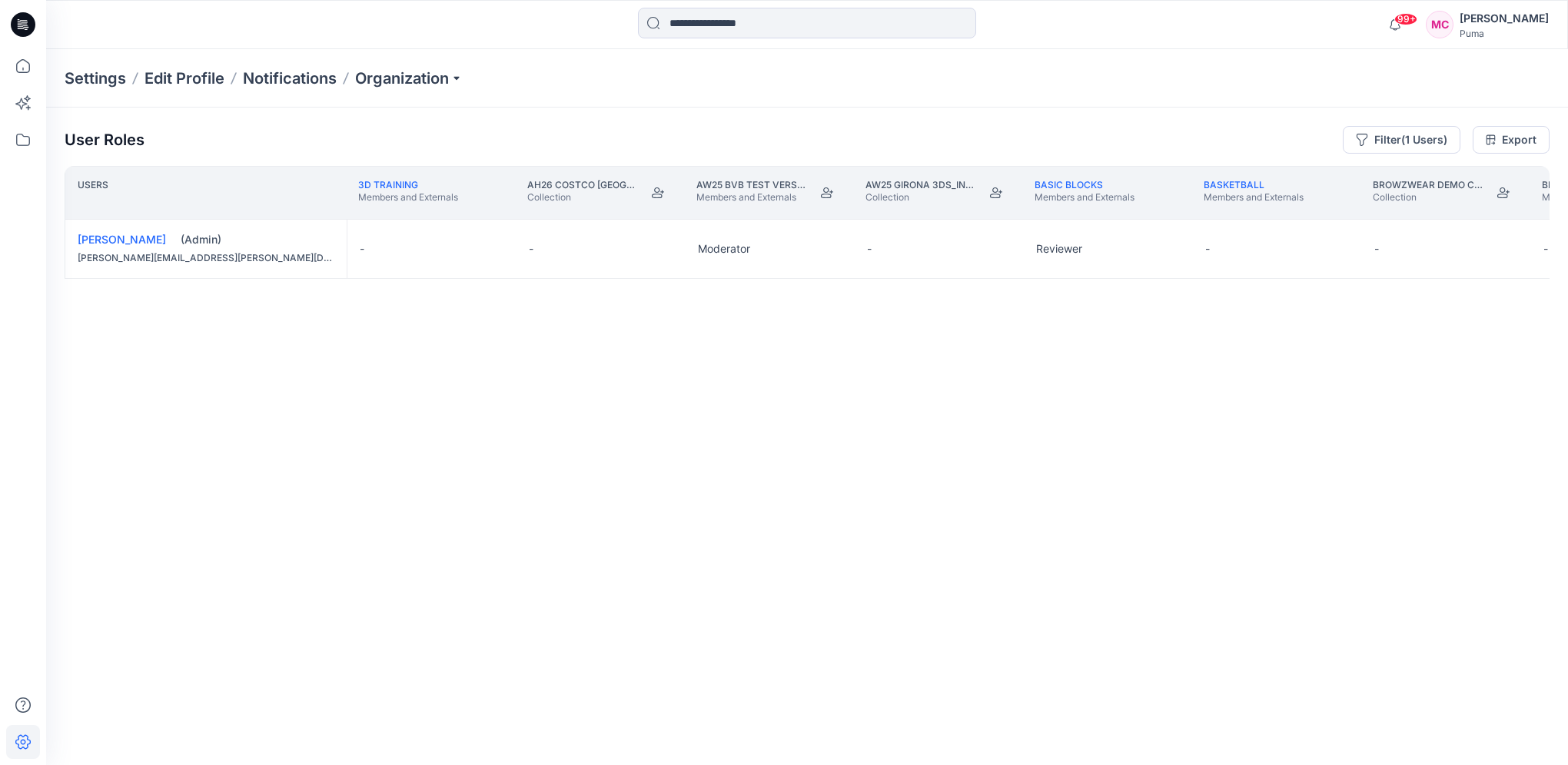
click at [414, 141] on div "User Roles Filter (1 Users) Export" at bounding box center [806, 140] width 1485 height 28
